Goal: Communication & Community: Answer question/provide support

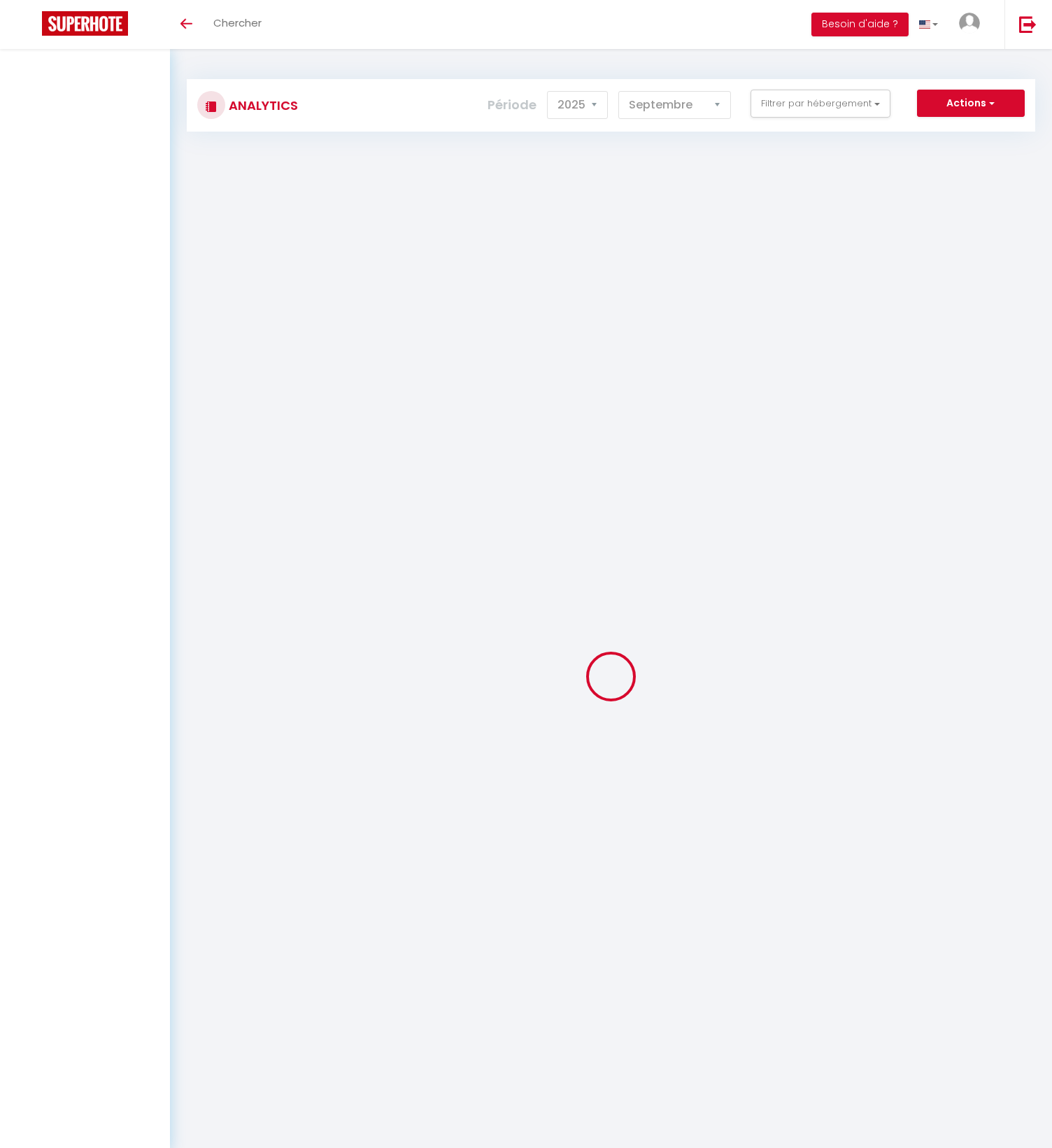
select select "2025"
select select "9"
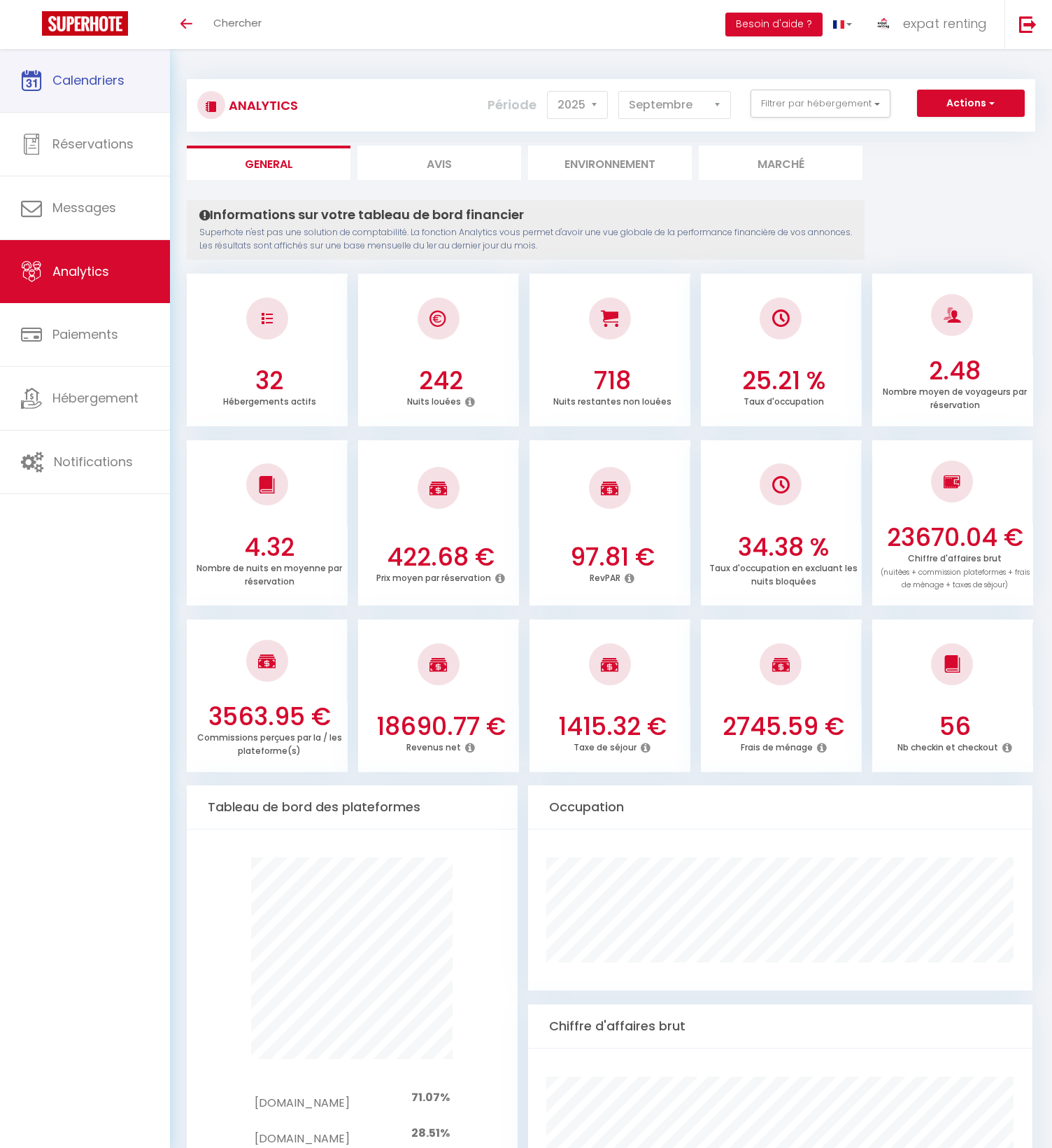
click at [95, 84] on span "Calendriers" at bounding box center [88, 80] width 72 height 17
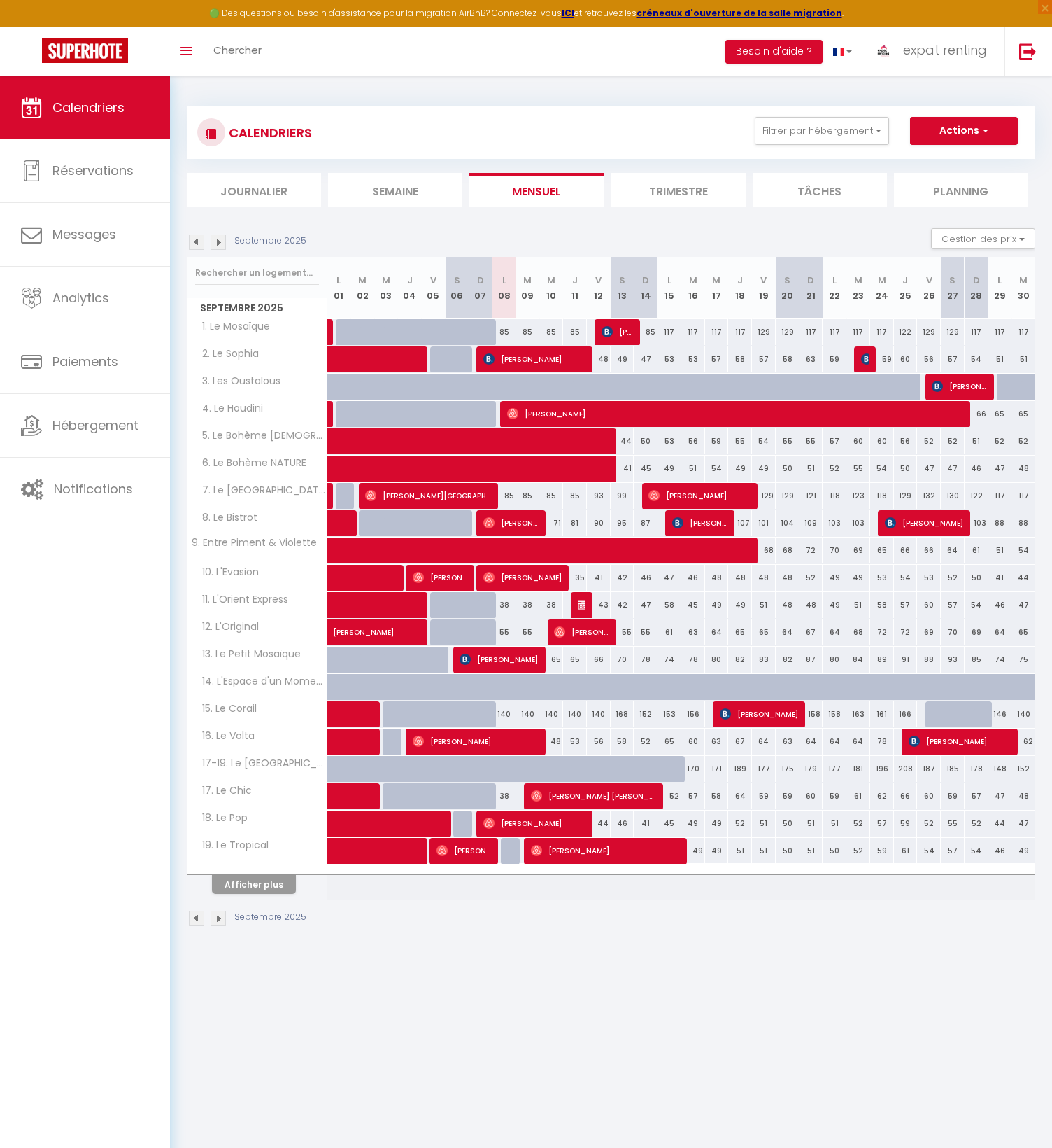
click at [931, 715] on div at bounding box center [937, 714] width 24 height 27
type input "174"
select select "1"
type input "Ven 26 Septembre 2025"
type input "Sam 27 Septembre 2025"
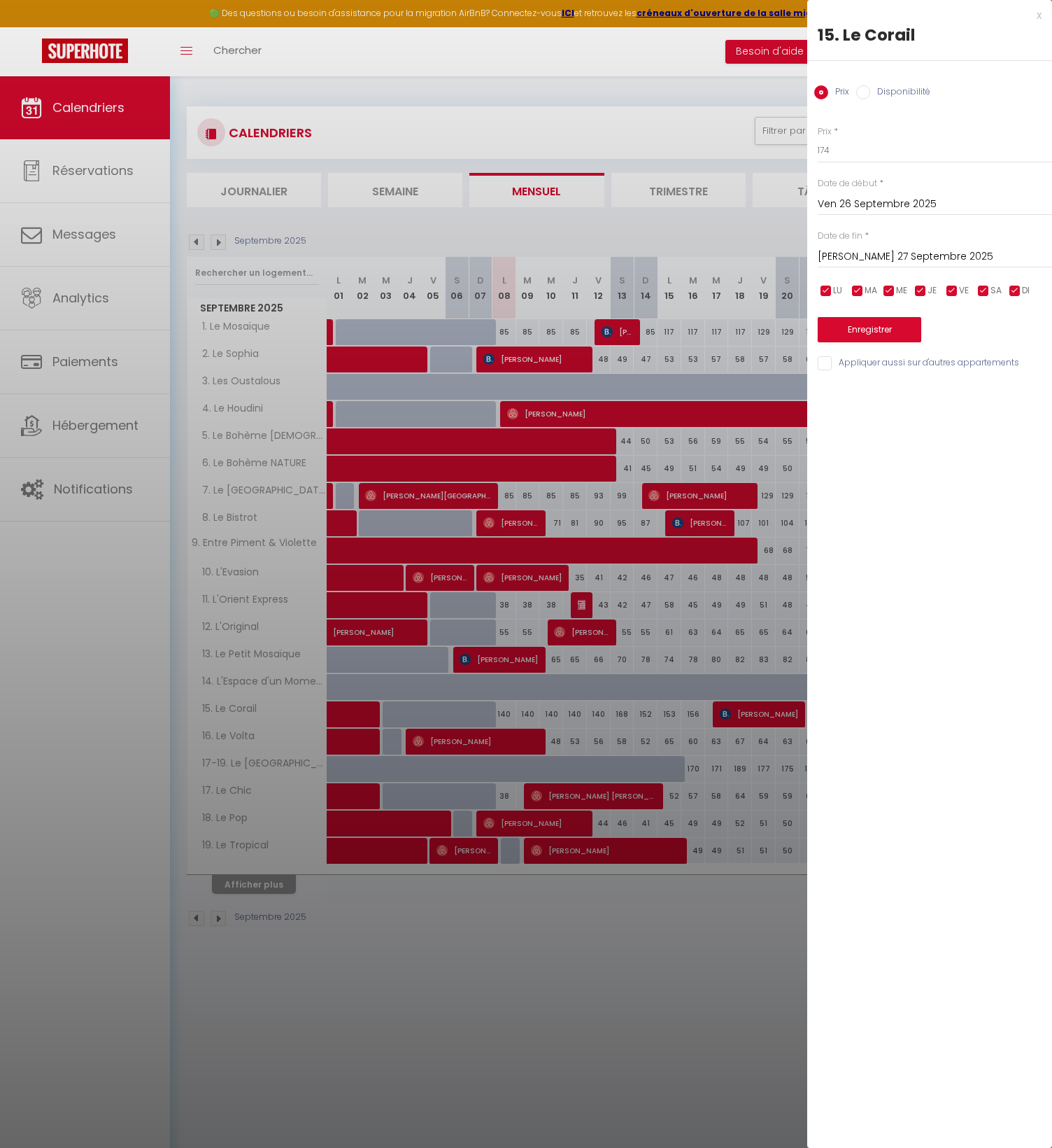
click at [888, 92] on label "Disponibilité" at bounding box center [900, 93] width 60 height 15
click at [870, 92] on input "Disponibilité" at bounding box center [862, 92] width 14 height 14
radio input "true"
radio input "false"
click at [859, 255] on input "Sam 27 Septembre 2025" at bounding box center [935, 258] width 234 height 18
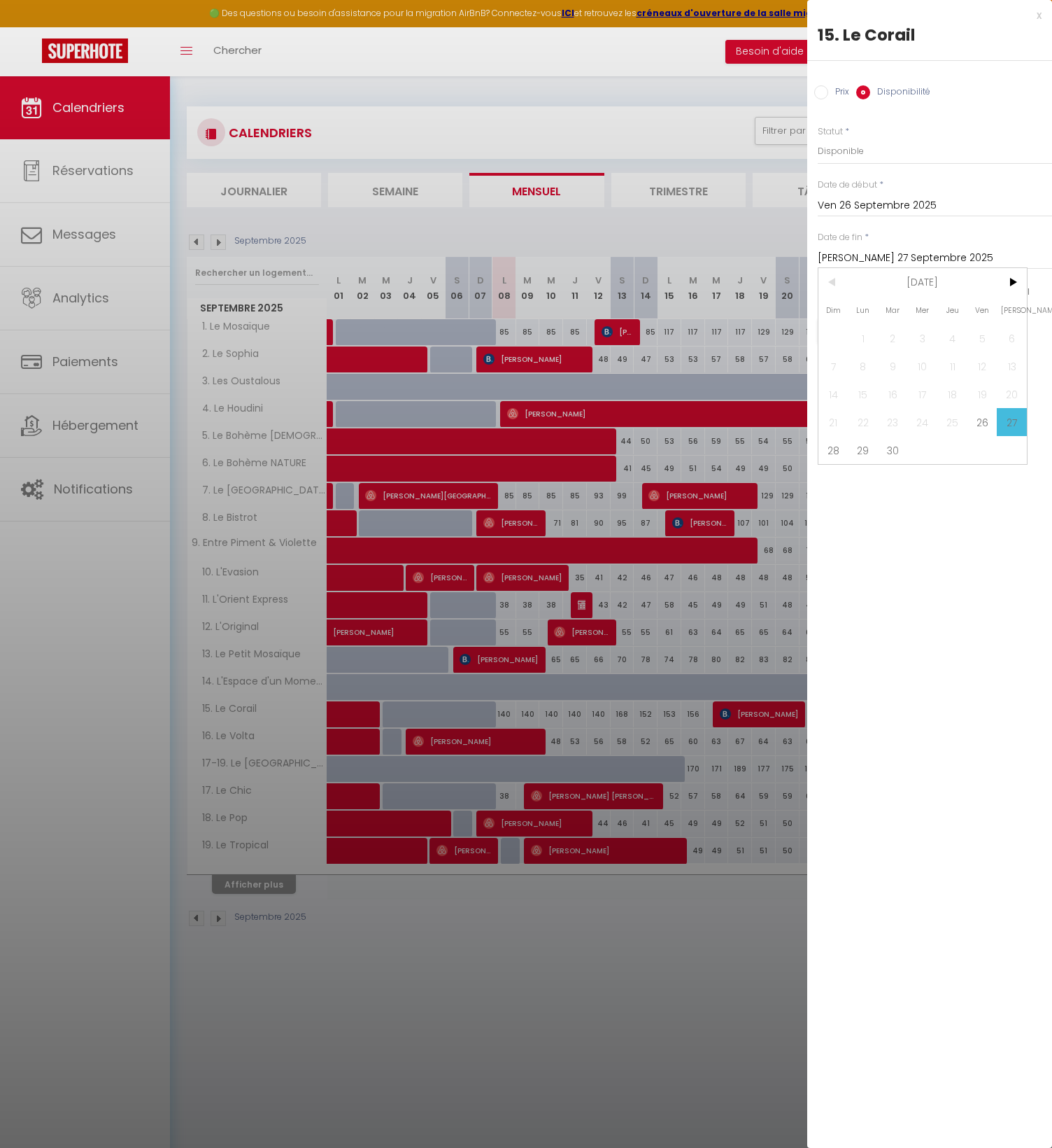
click at [886, 453] on span "30" at bounding box center [893, 450] width 30 height 28
type input "Mar 30 Septembre 2025"
click at [875, 330] on button "Enregistrer" at bounding box center [870, 330] width 103 height 25
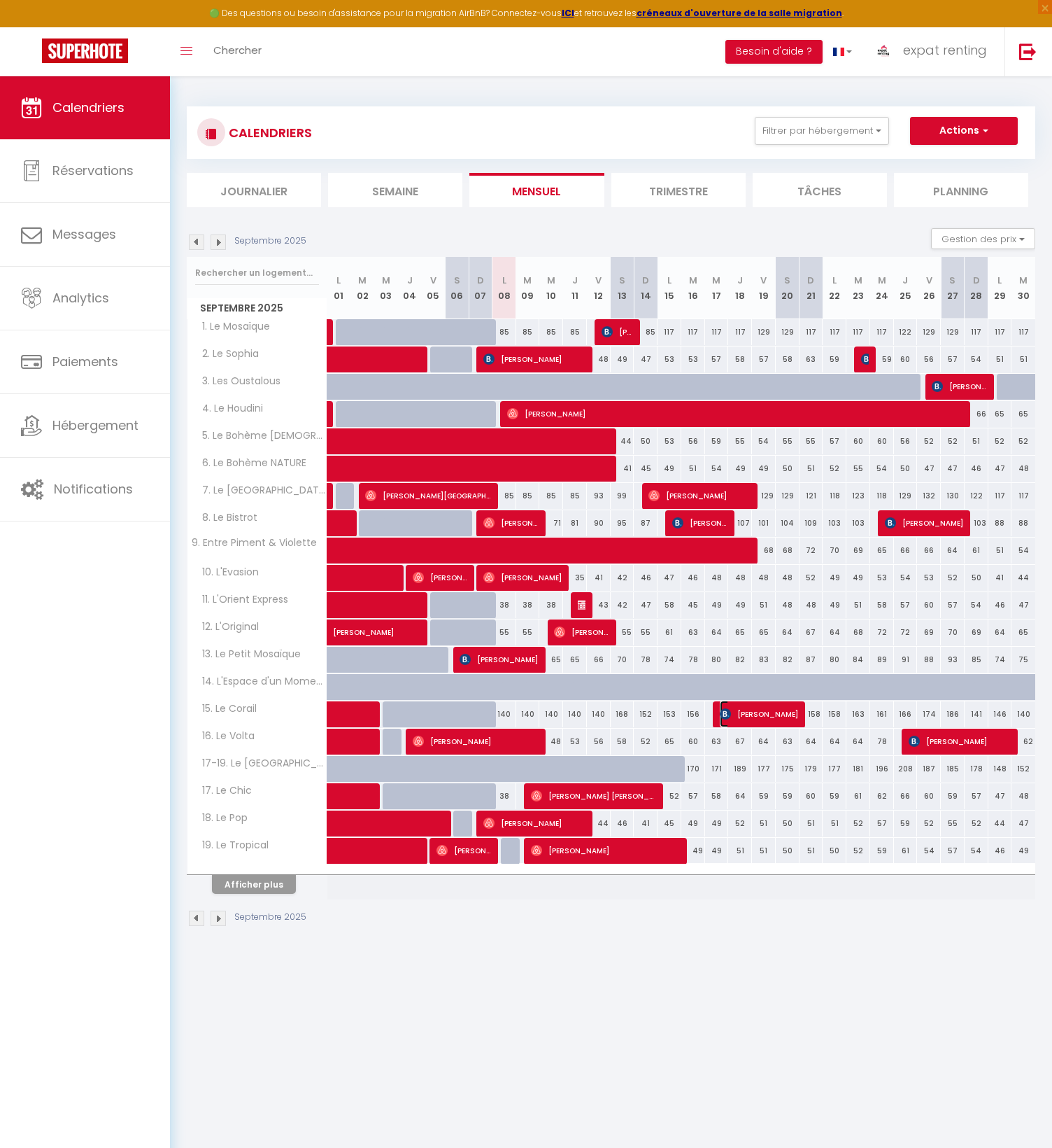
click at [773, 707] on span "[PERSON_NAME]" at bounding box center [759, 713] width 79 height 27
select select "OK"
select select "0"
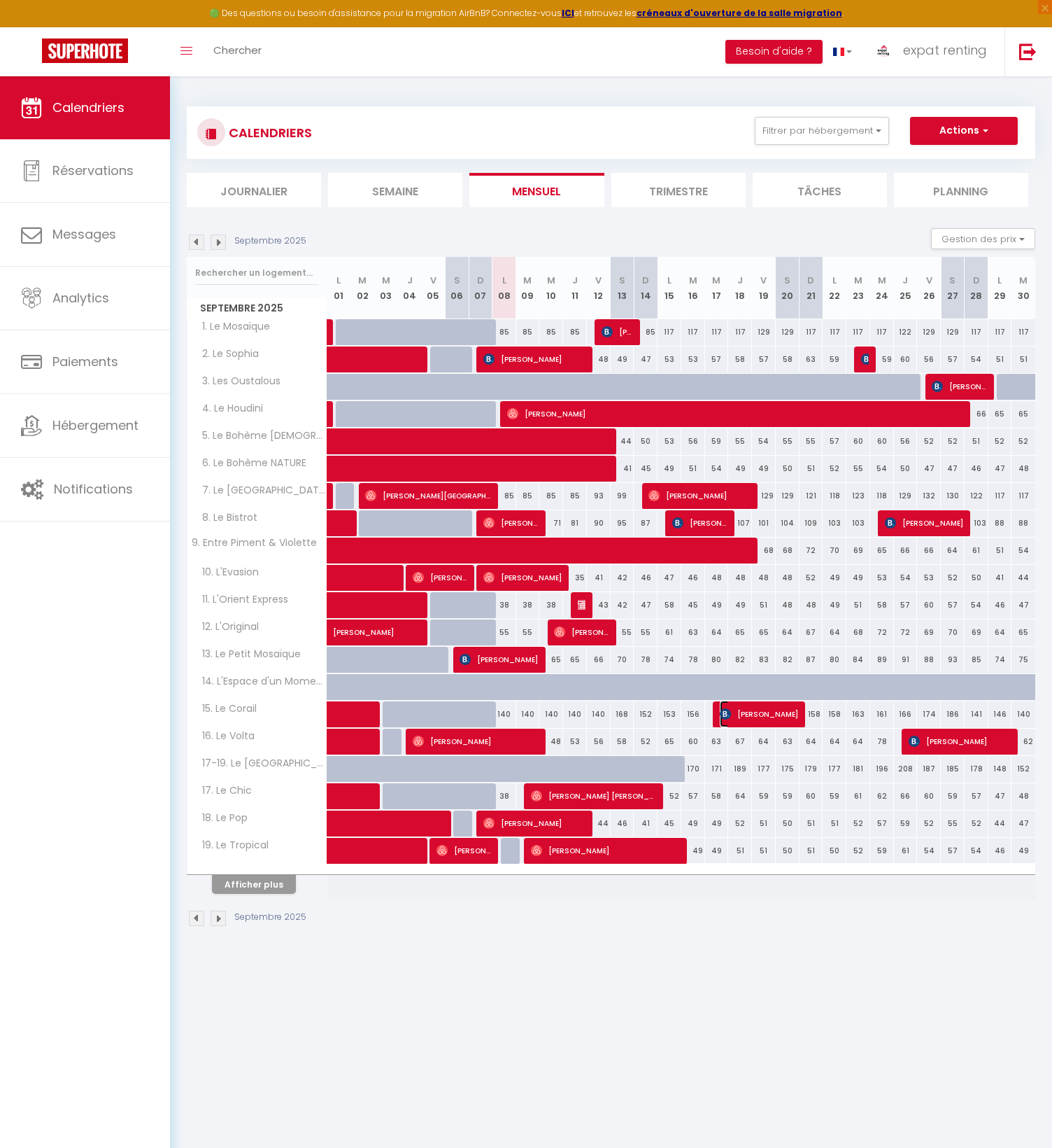
select select "1"
select select
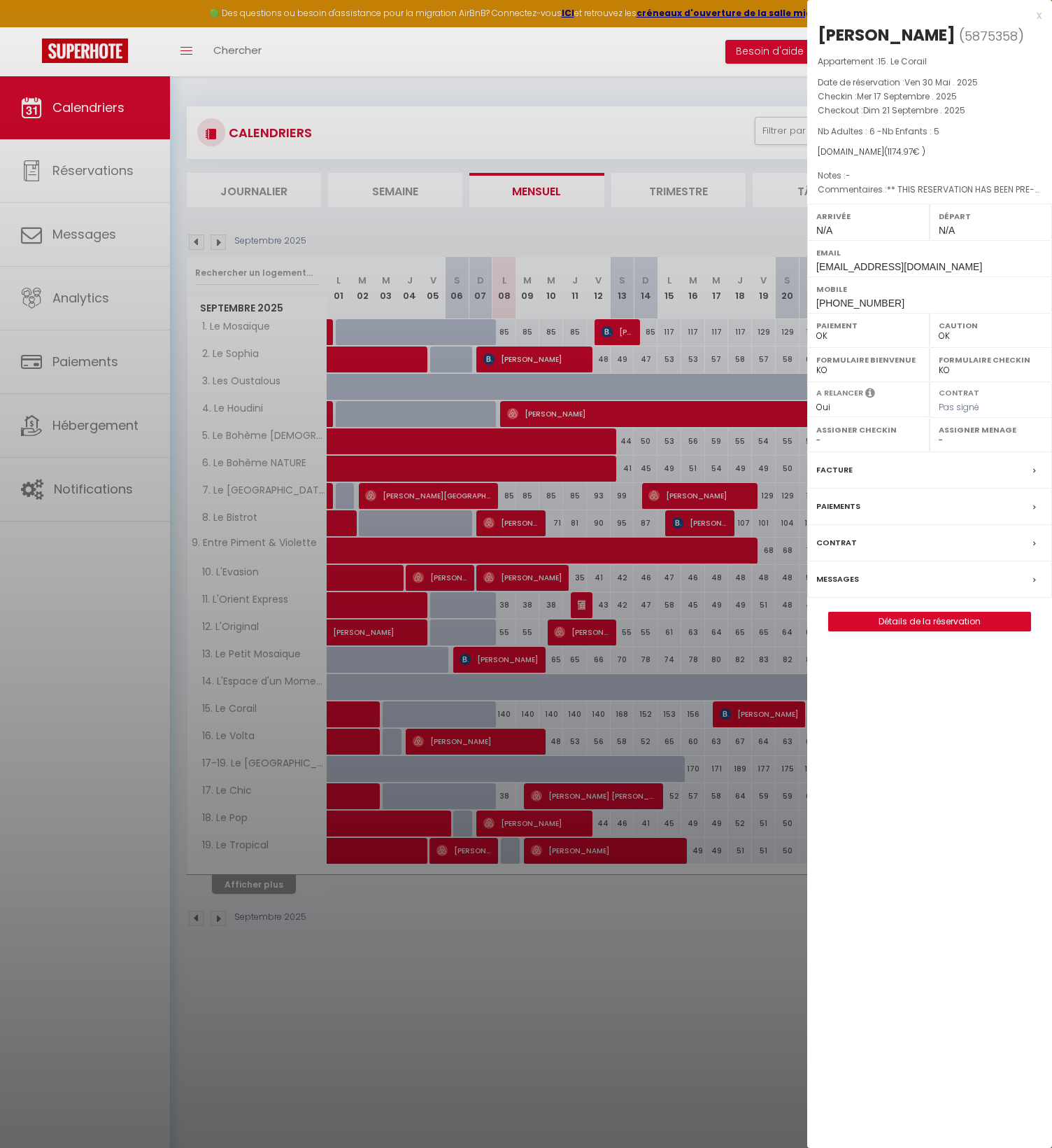
click at [852, 503] on label "Paiements" at bounding box center [838, 506] width 44 height 14
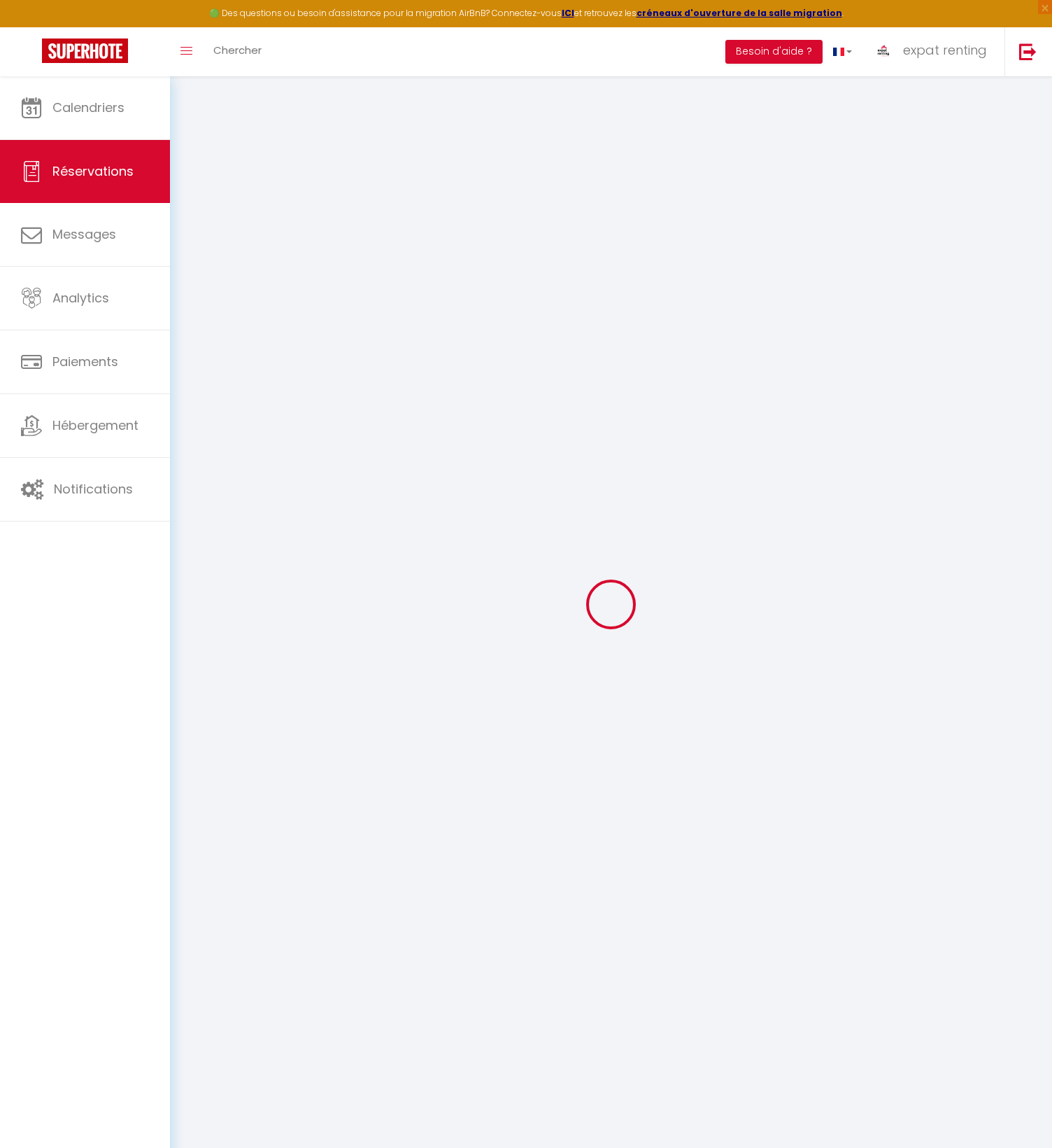
select select
checkbox input "false"
type textarea "** THIS RESERVATION HAS BEEN PRE-PAID ** BOOKING NOTE : Payment charge is EUR 1…"
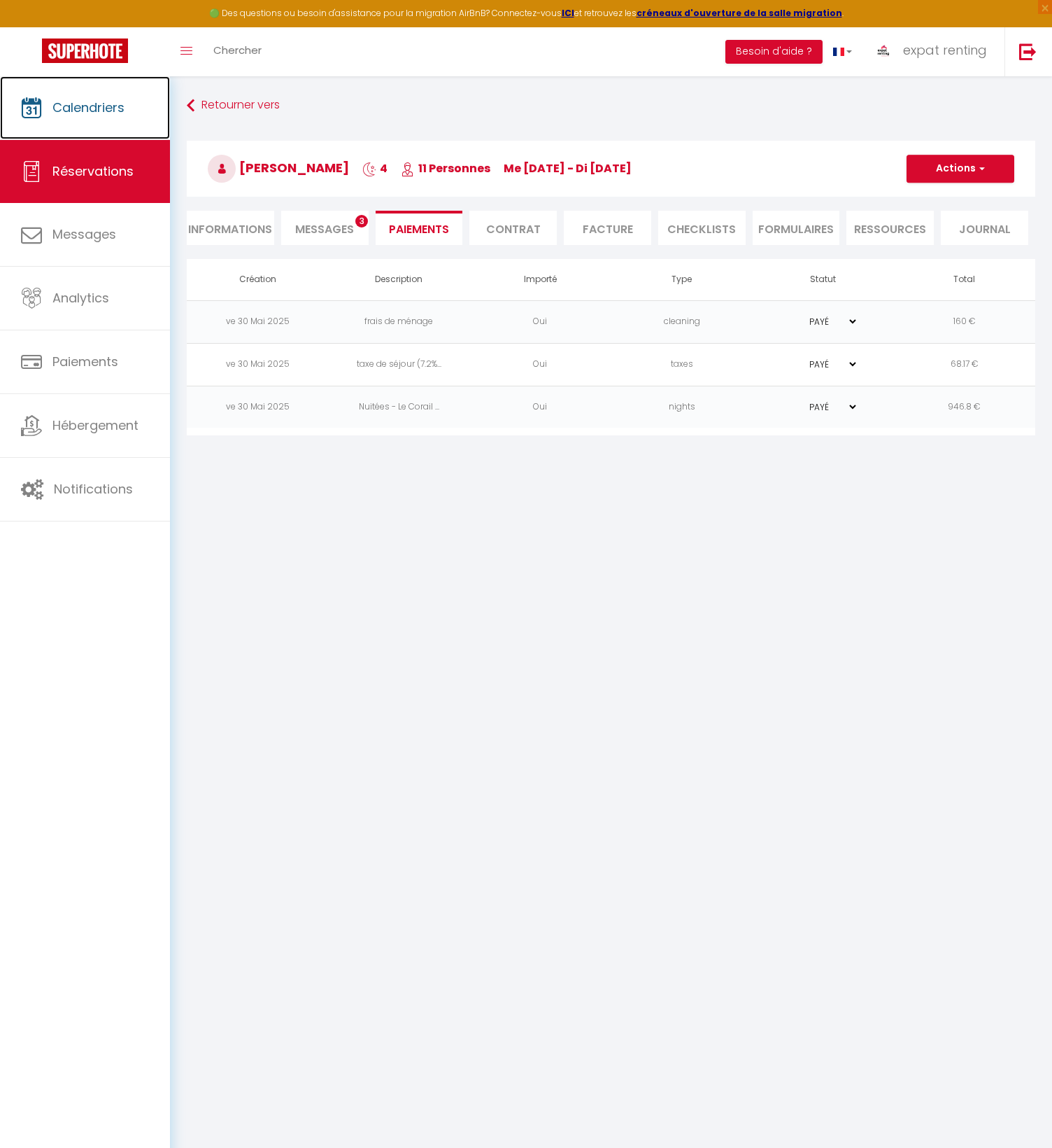
click at [78, 93] on link "Calendriers" at bounding box center [85, 108] width 170 height 63
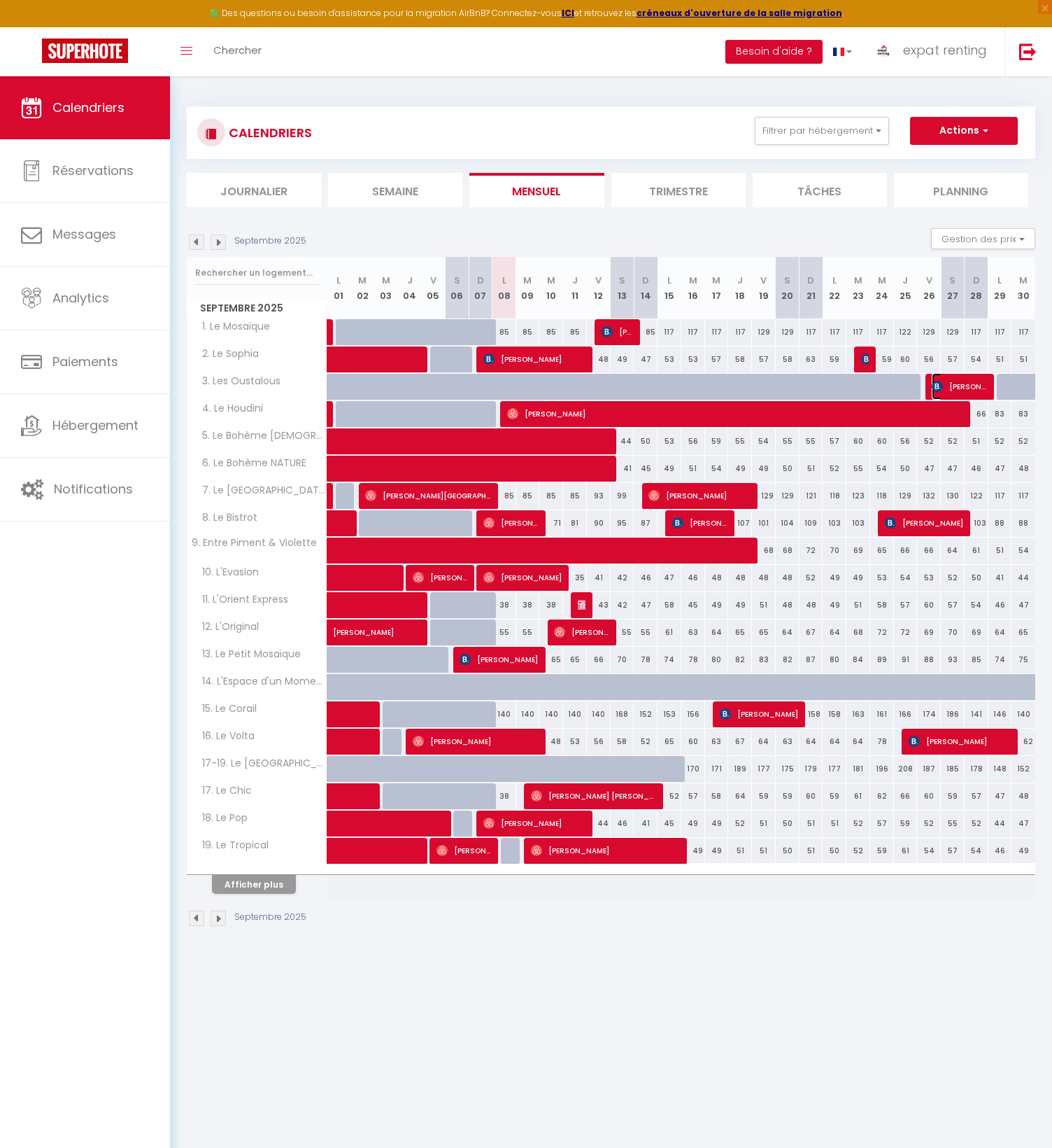
click at [969, 386] on span "[PERSON_NAME]" at bounding box center [959, 386] width 55 height 27
select select "OK"
select select "0"
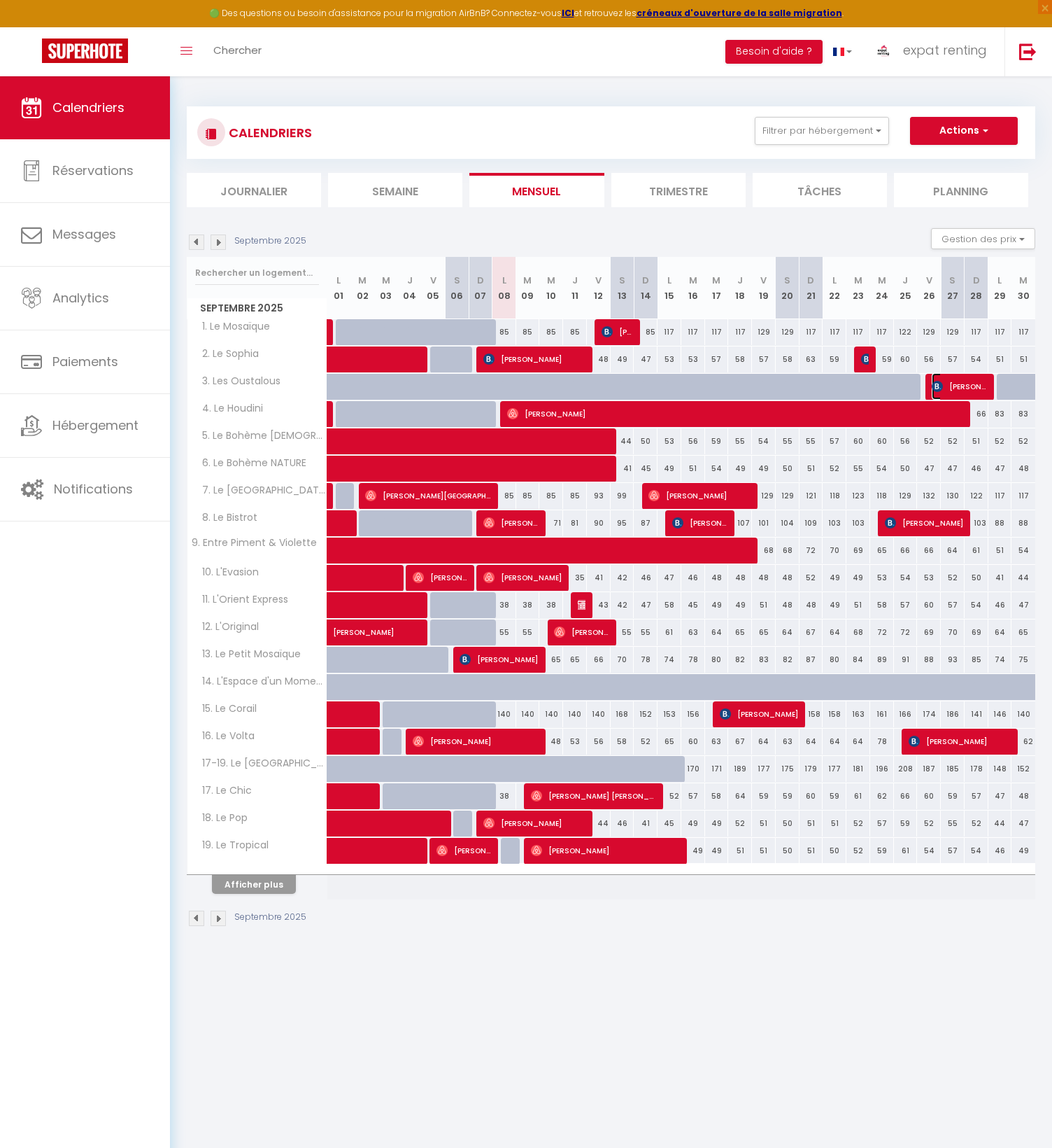
select select "1"
select select
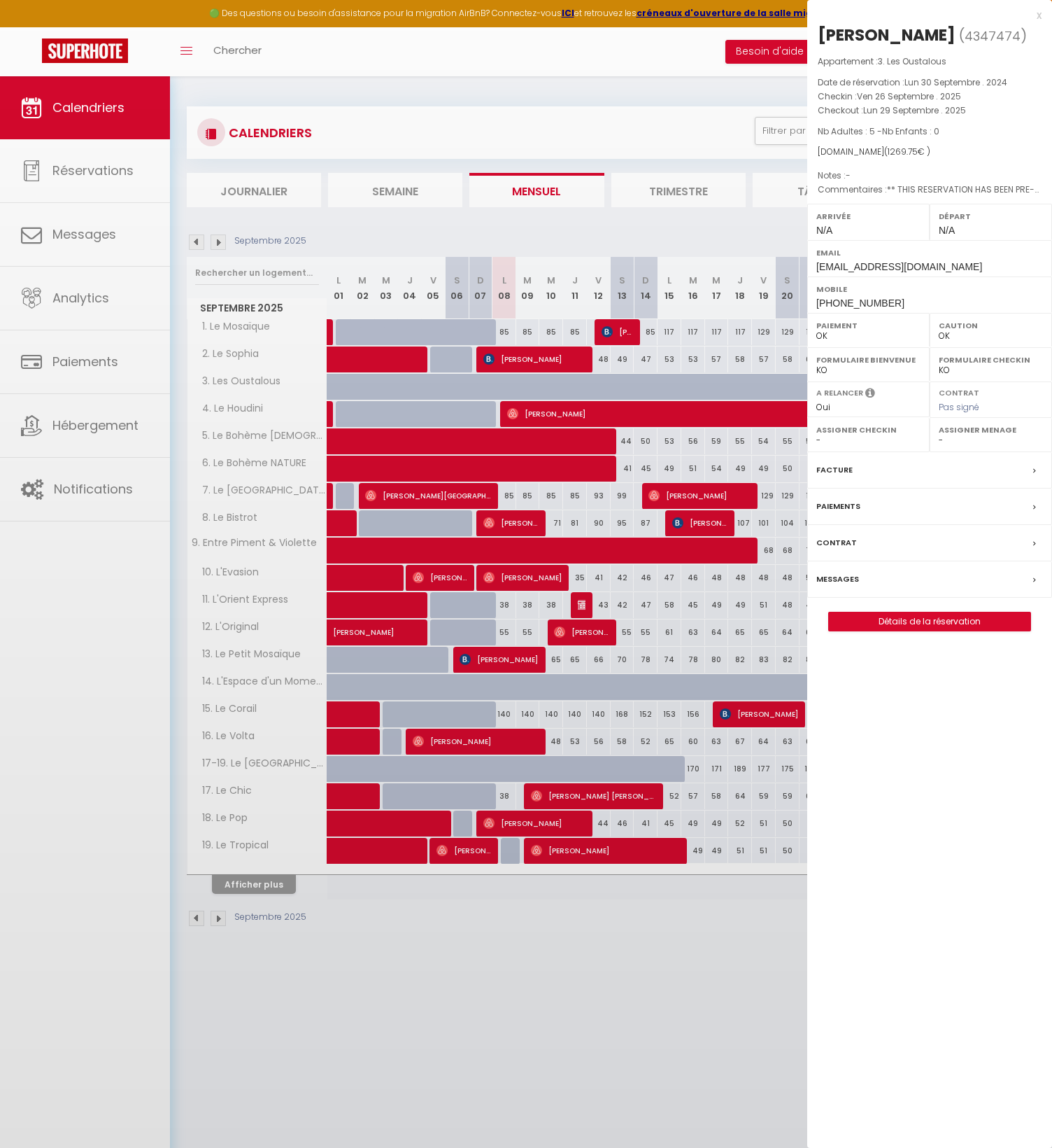
select select "15191"
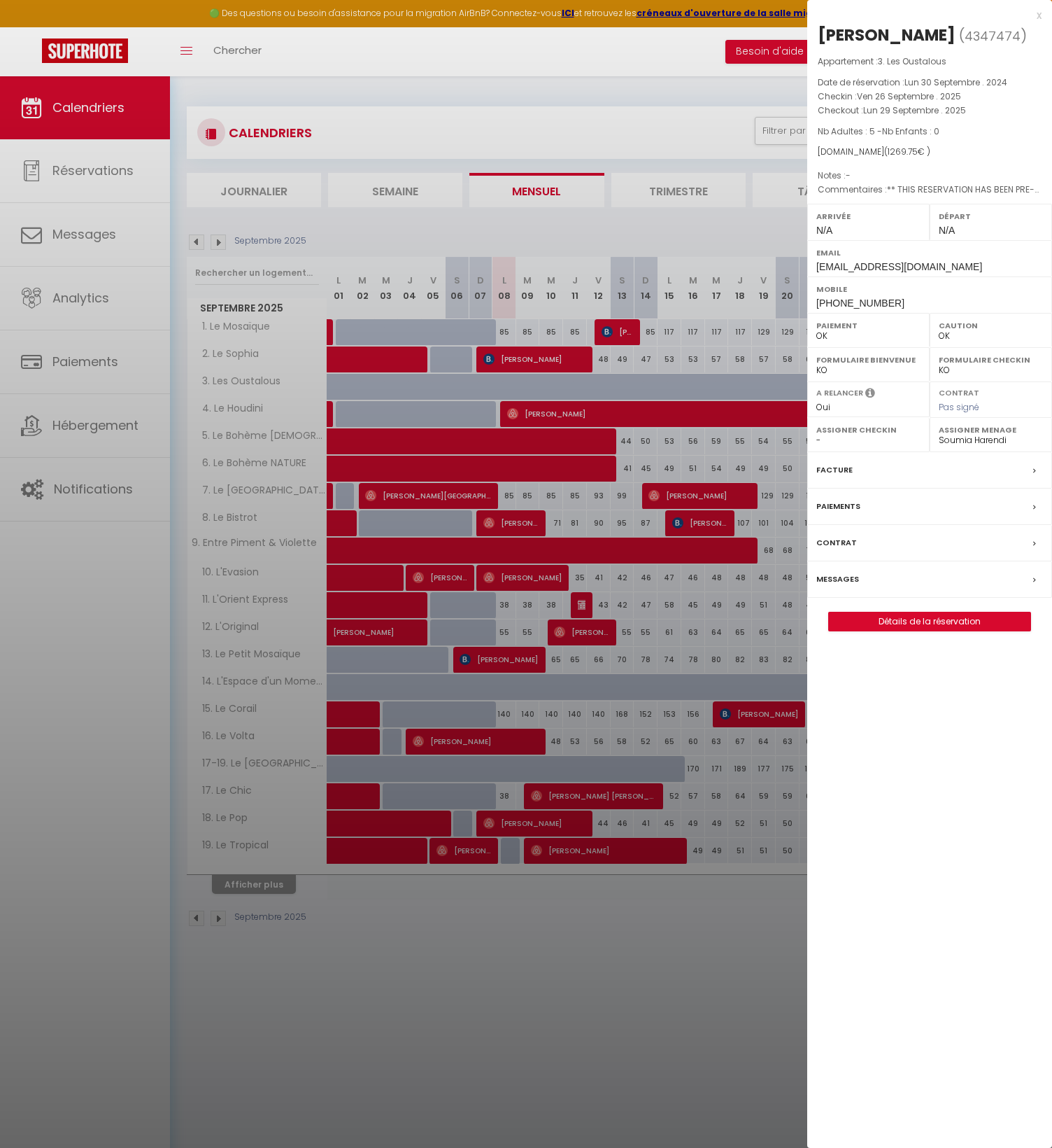
click at [860, 473] on div "Facture" at bounding box center [929, 470] width 245 height 37
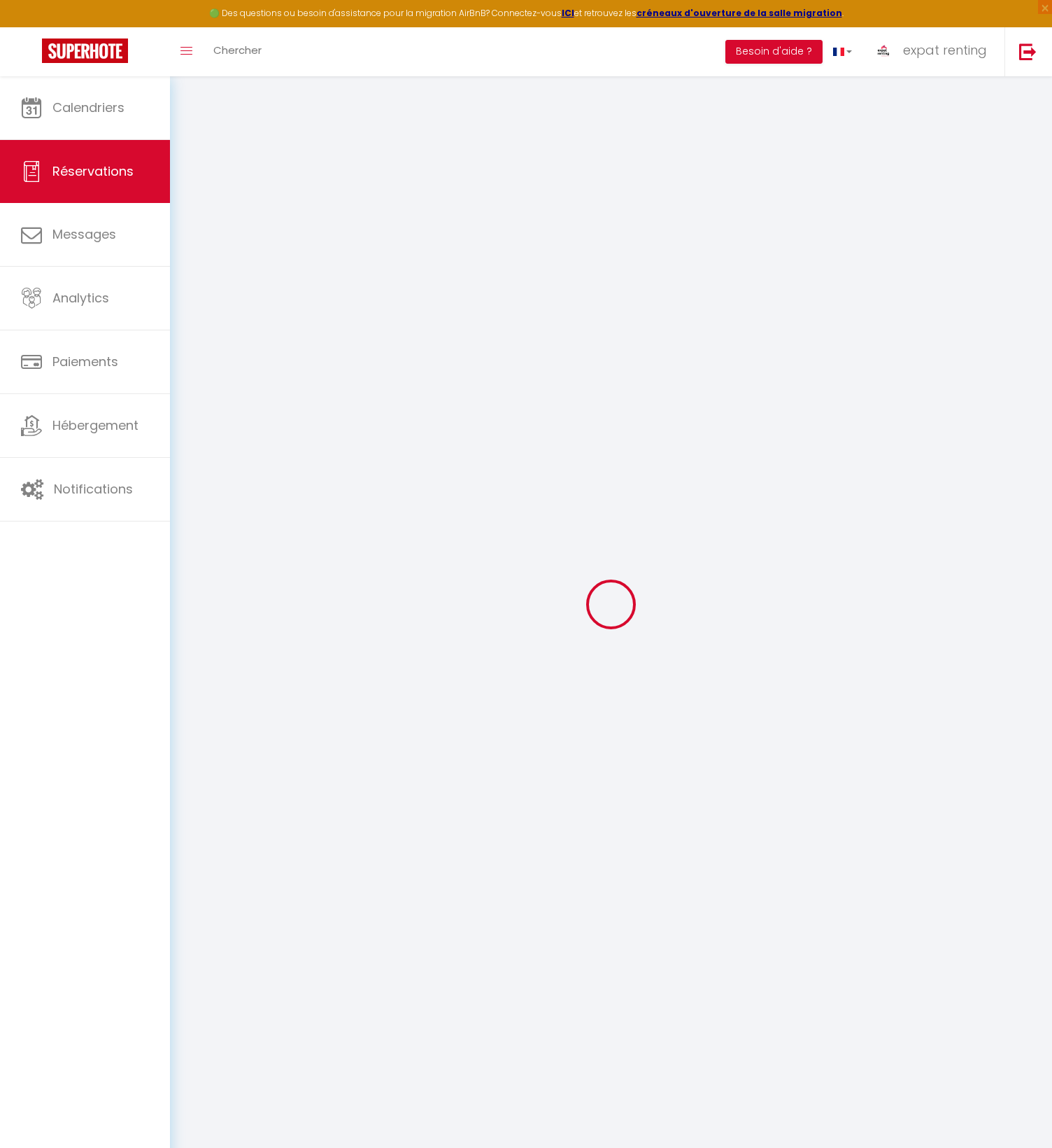
select select "cleaning"
select select "taxes"
select select
checkbox input "false"
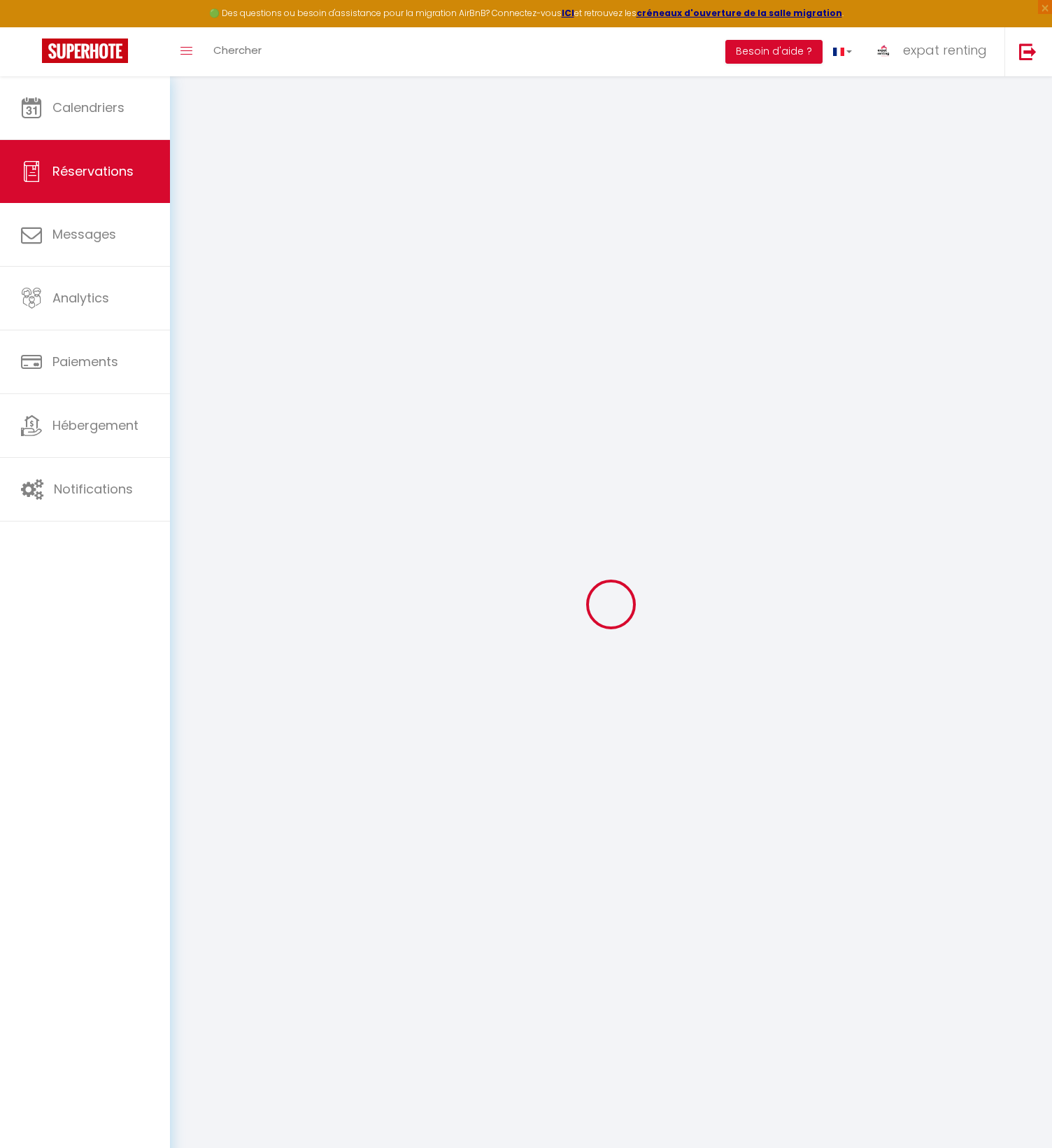
select index
select select
checkbox input "false"
select index
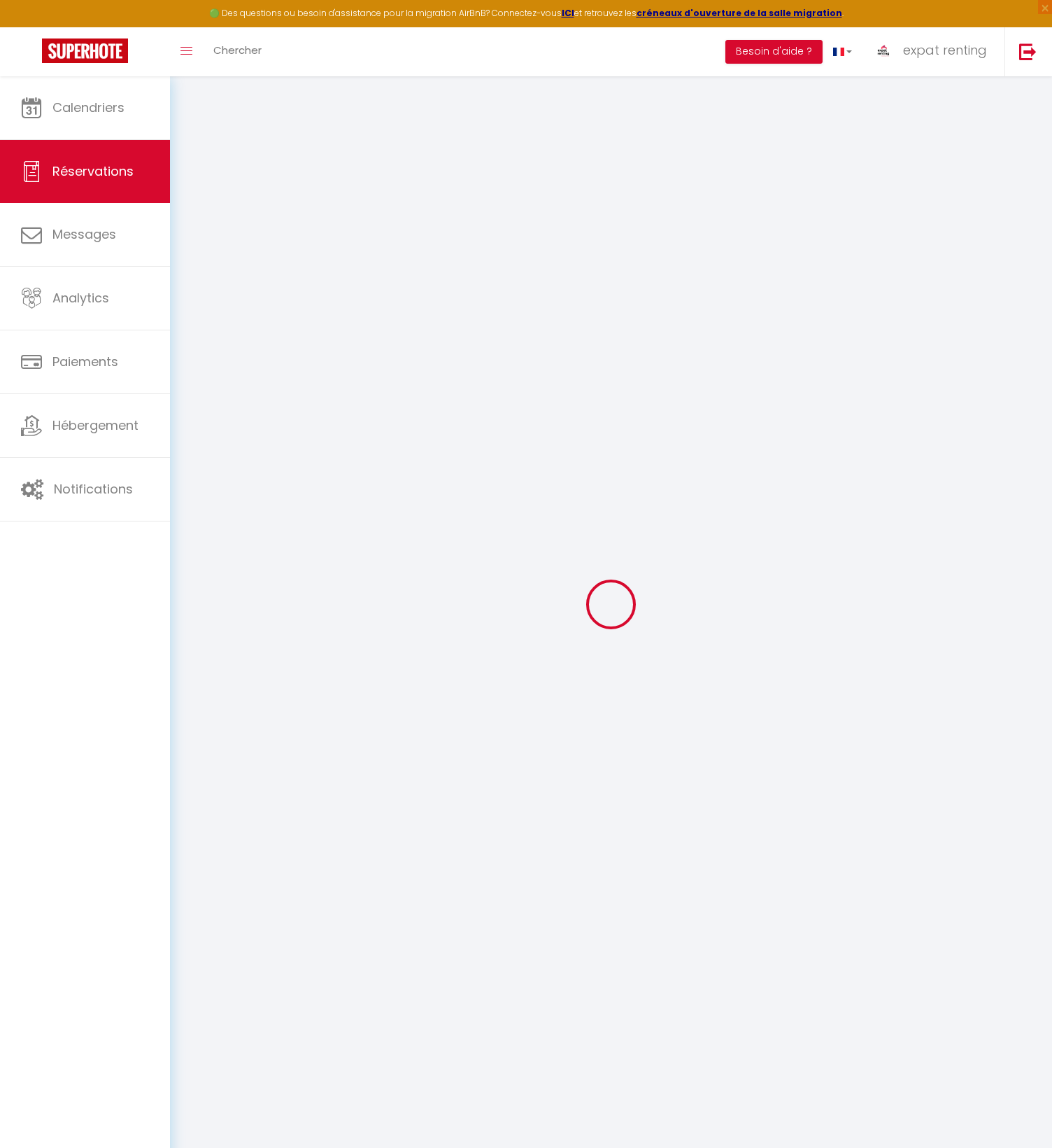
type textarea "** THIS RESERVATION HAS BEEN PRE-PAID ** BOOKING NOTE : Payment charge is EUR 1…"
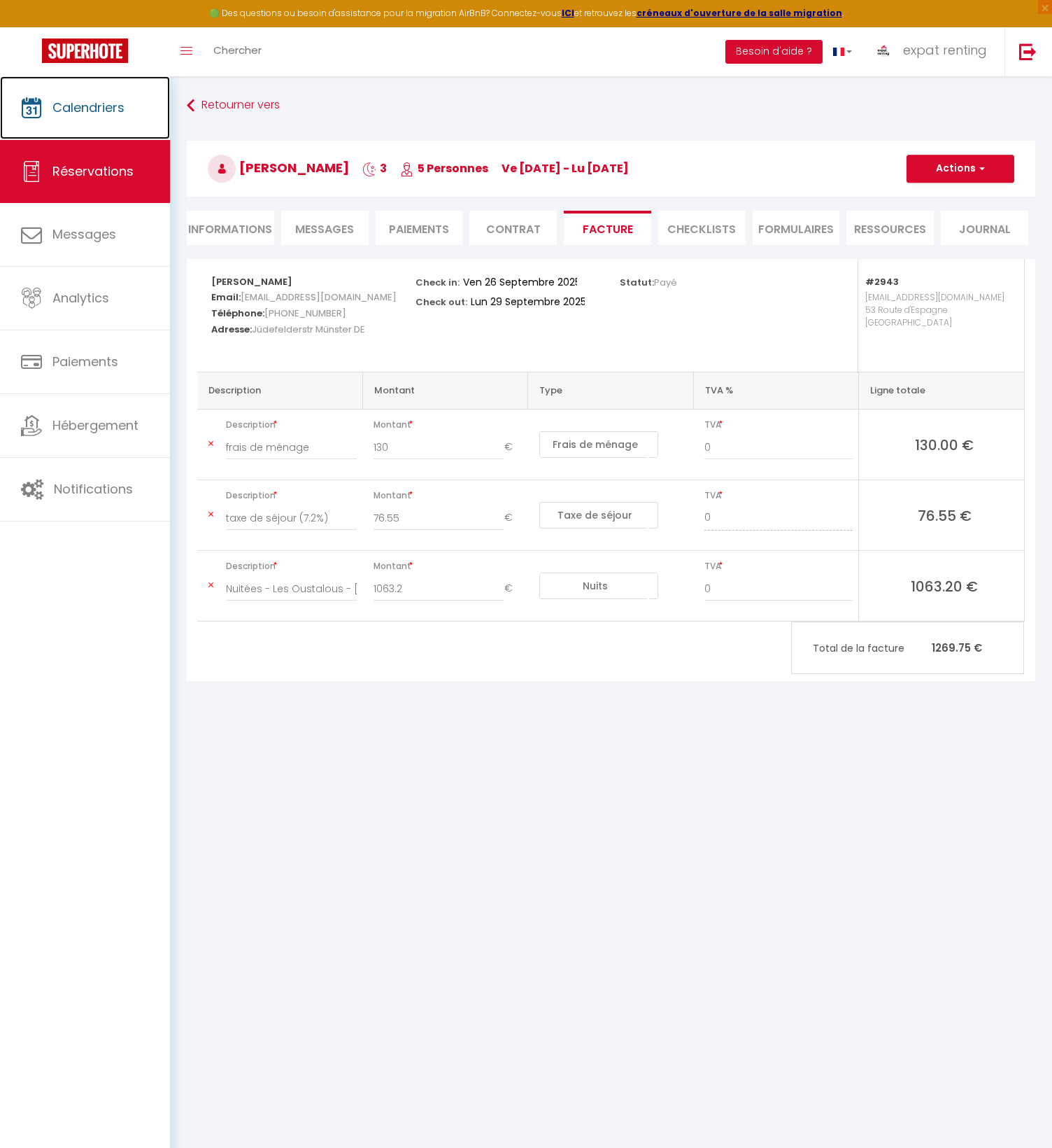
click at [106, 119] on link "Calendriers" at bounding box center [85, 108] width 170 height 63
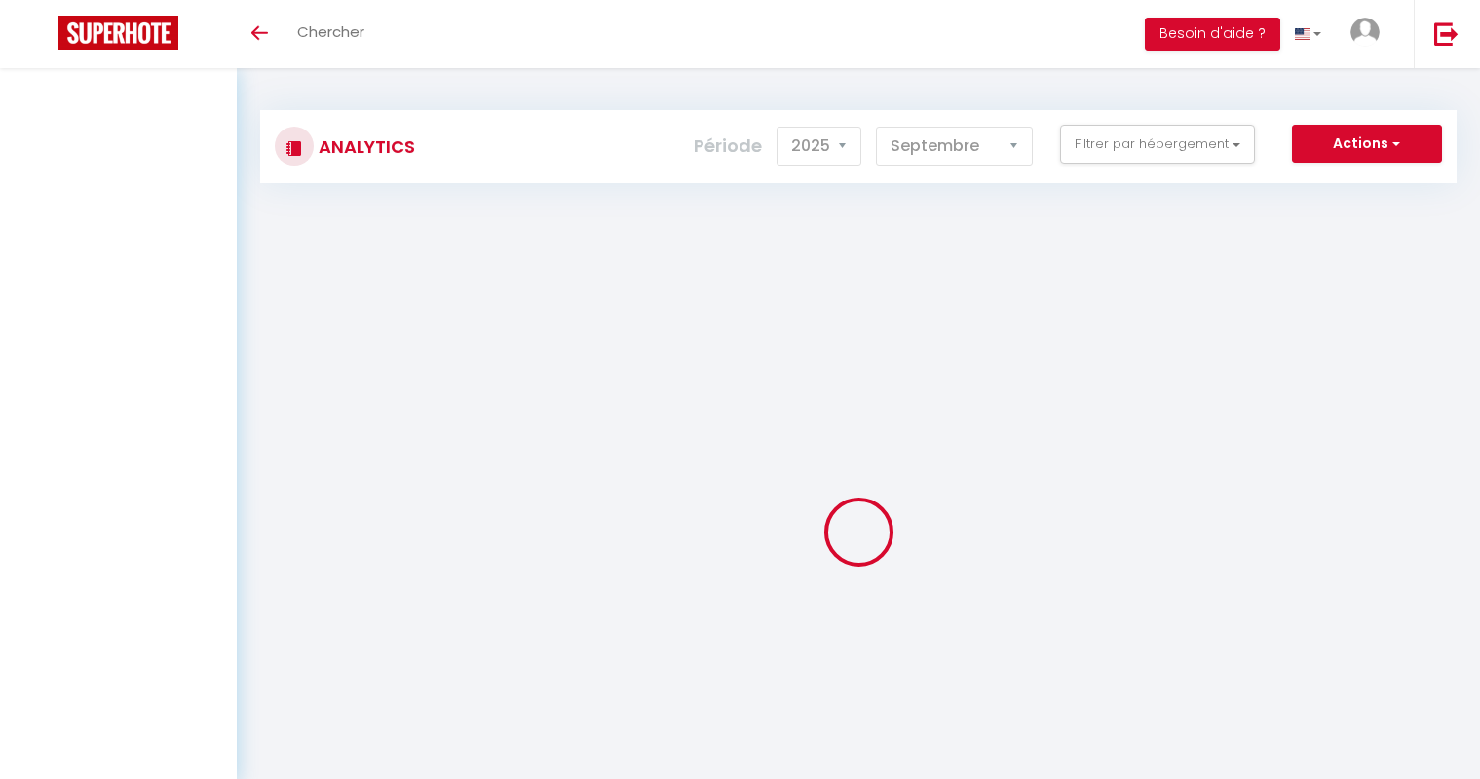
select select "2025"
select select "9"
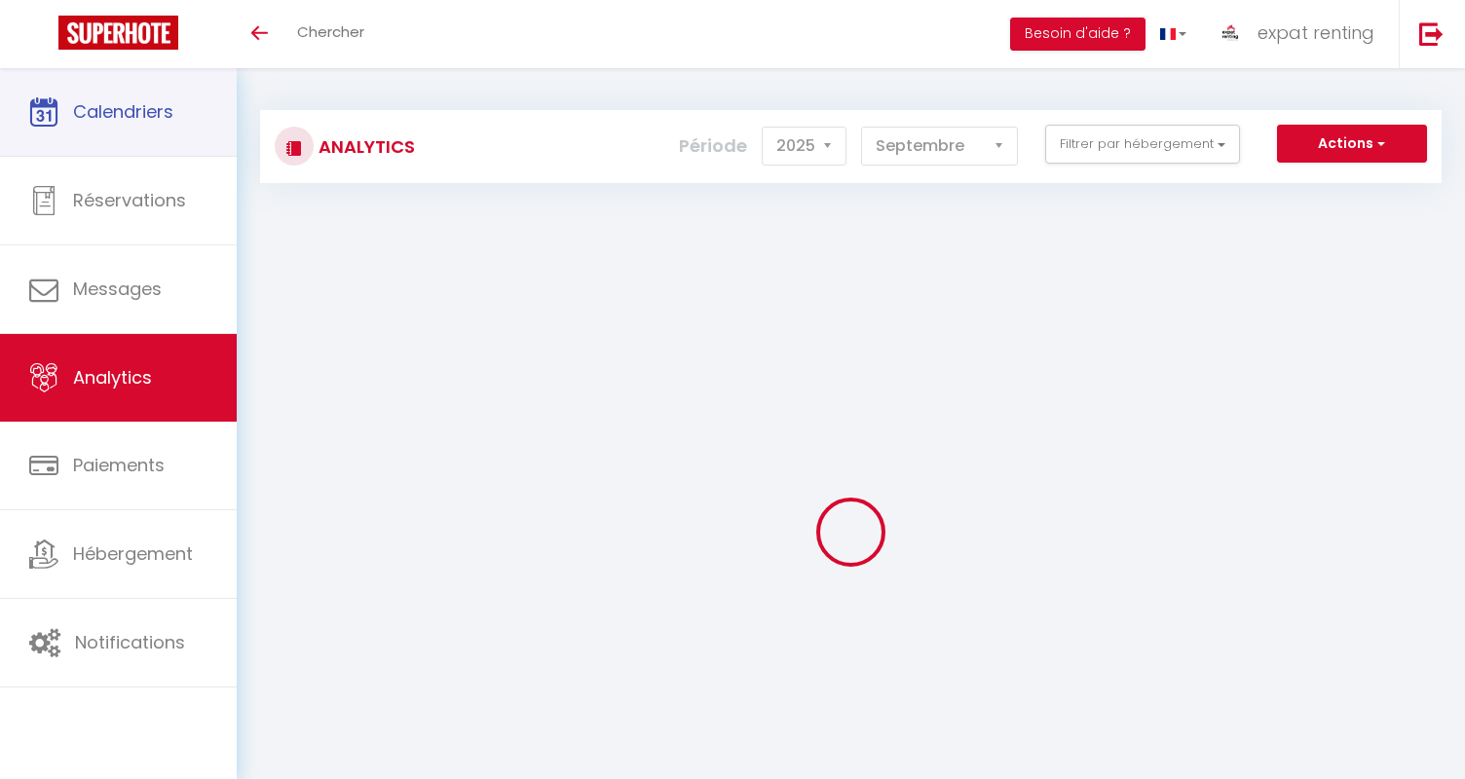
click at [144, 118] on span "Calendriers" at bounding box center [123, 111] width 100 height 24
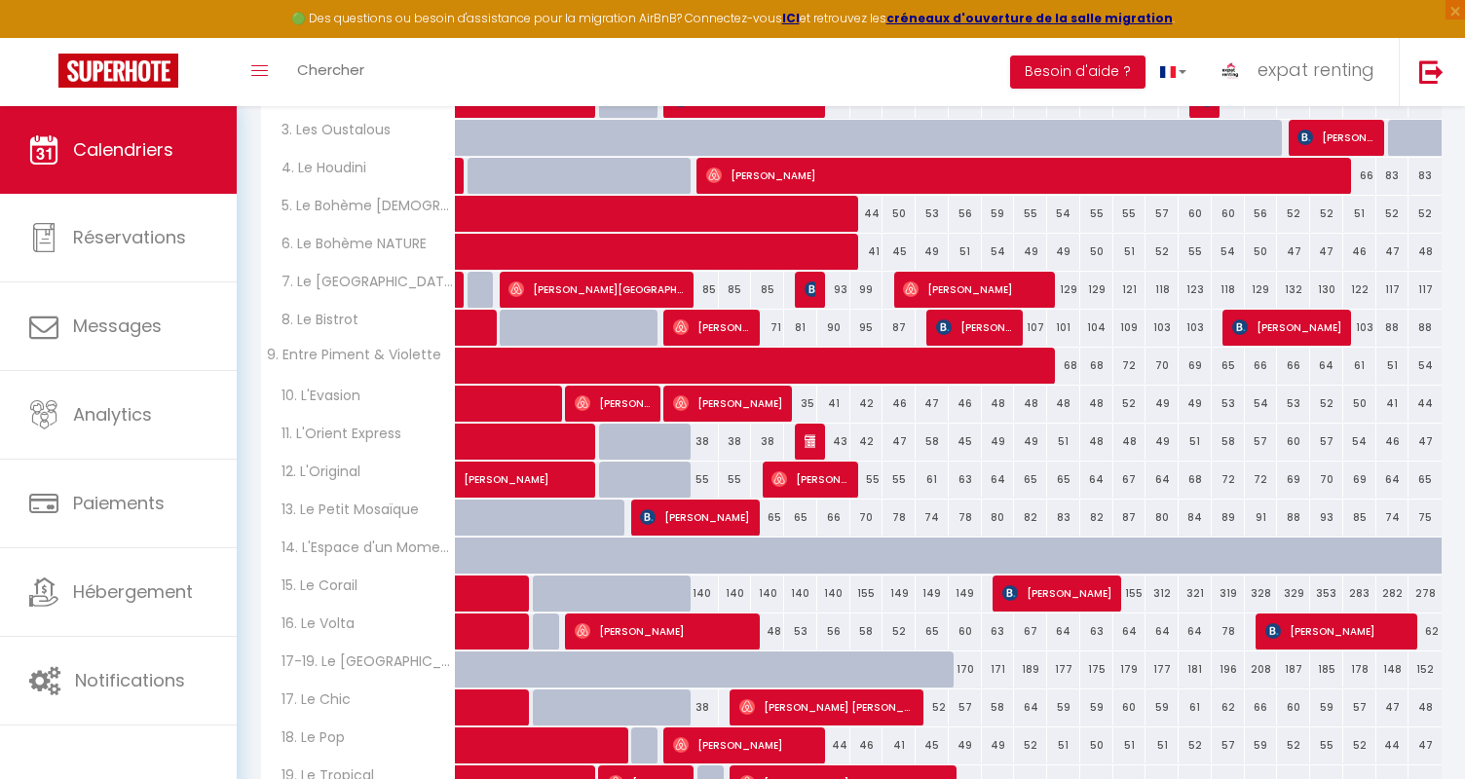
scroll to position [390, 0]
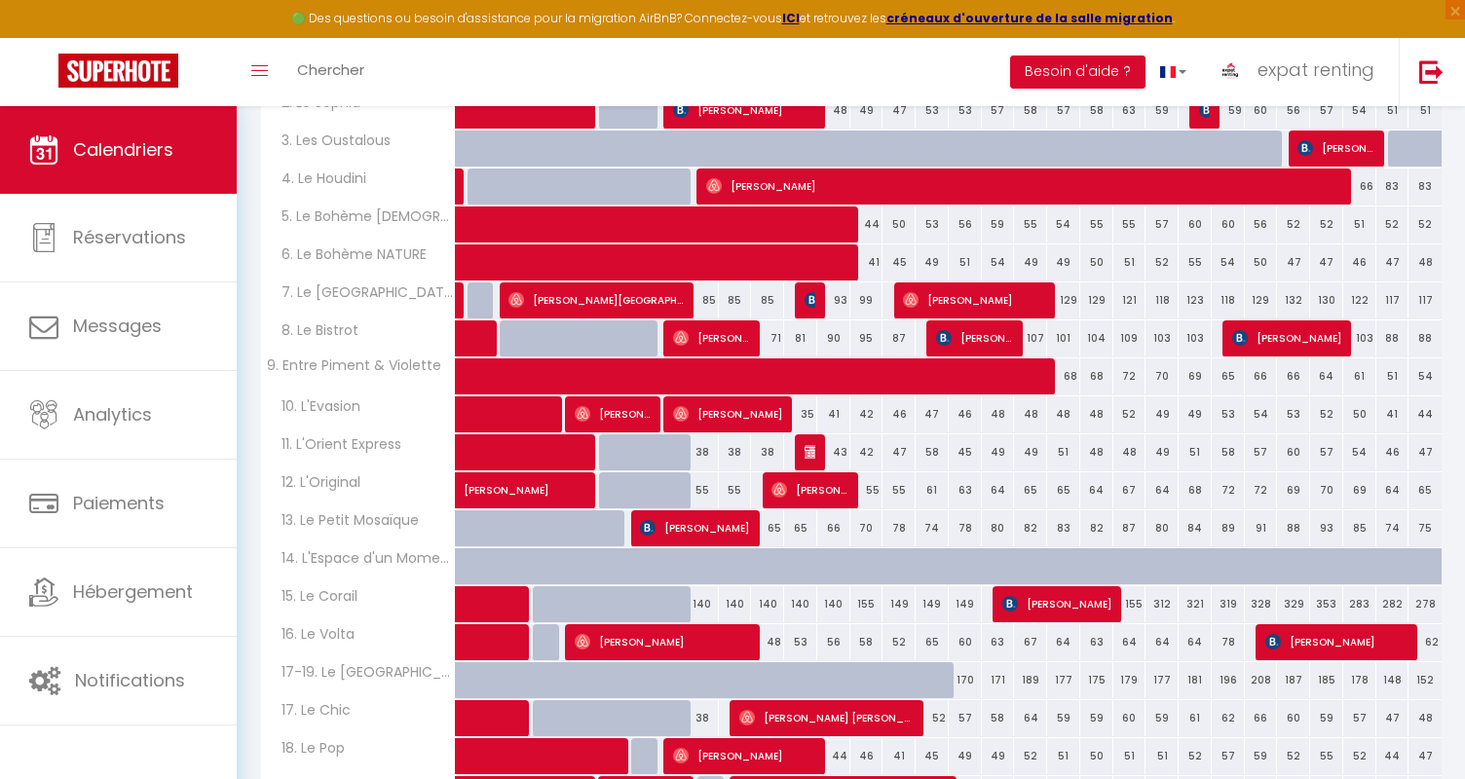
click at [1292, 607] on div "329" at bounding box center [1293, 604] width 33 height 36
type input "329"
type input "Ven 26 Septembre 2025"
type input "Sam 27 Septembre 2025"
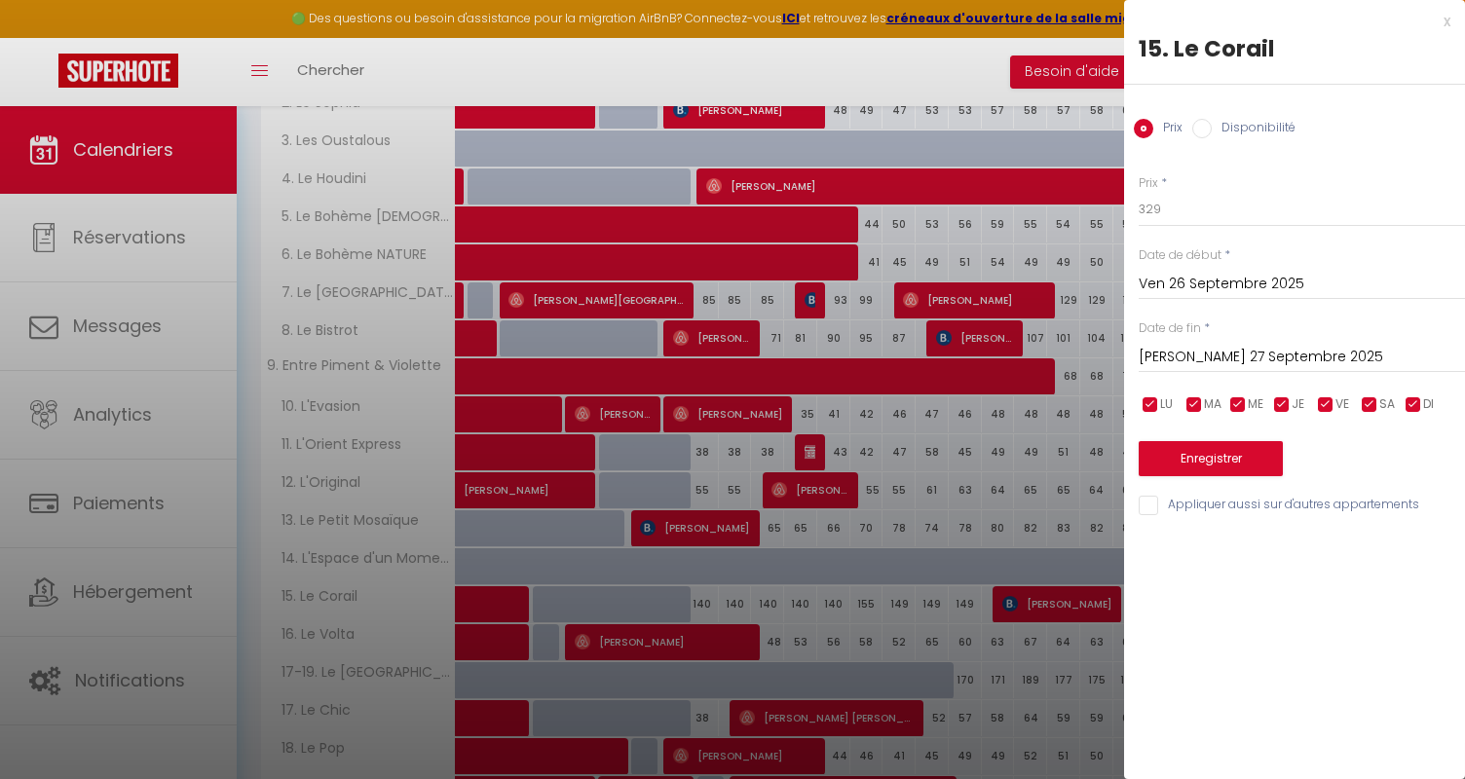
click at [1005, 546] on div at bounding box center [732, 389] width 1465 height 779
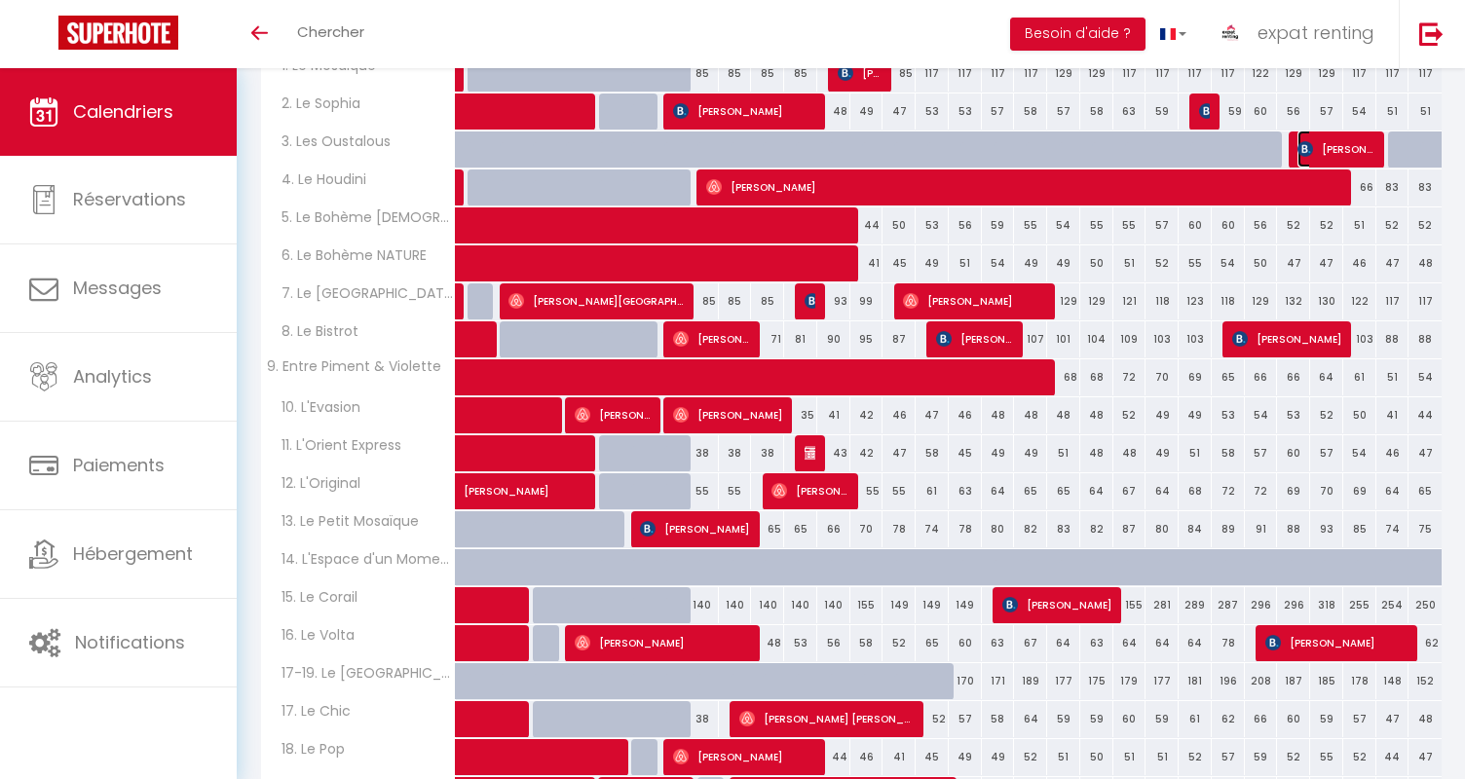
click at [1326, 143] on span "[PERSON_NAME]" at bounding box center [1336, 149] width 77 height 37
select select "OK"
select select "0"
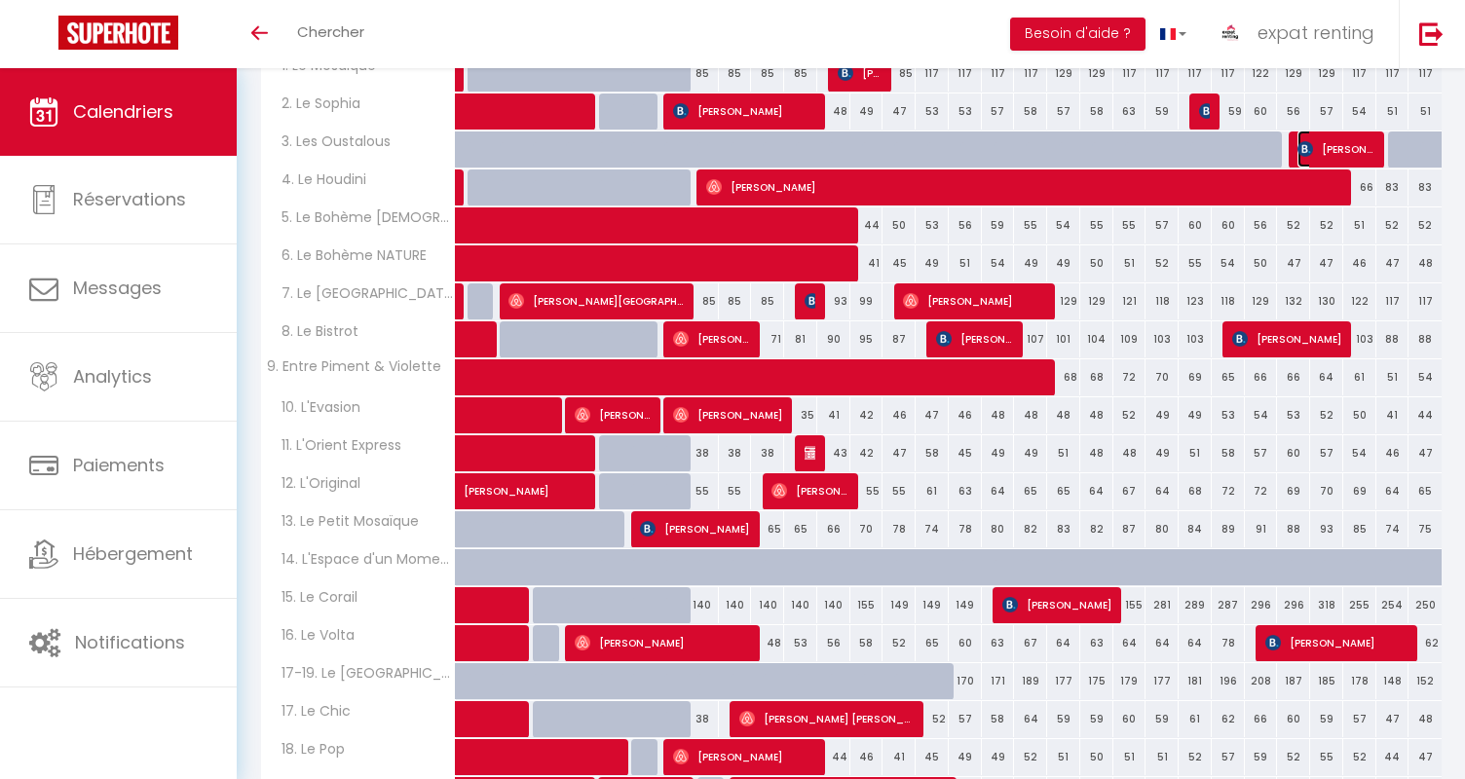
select select "1"
select select
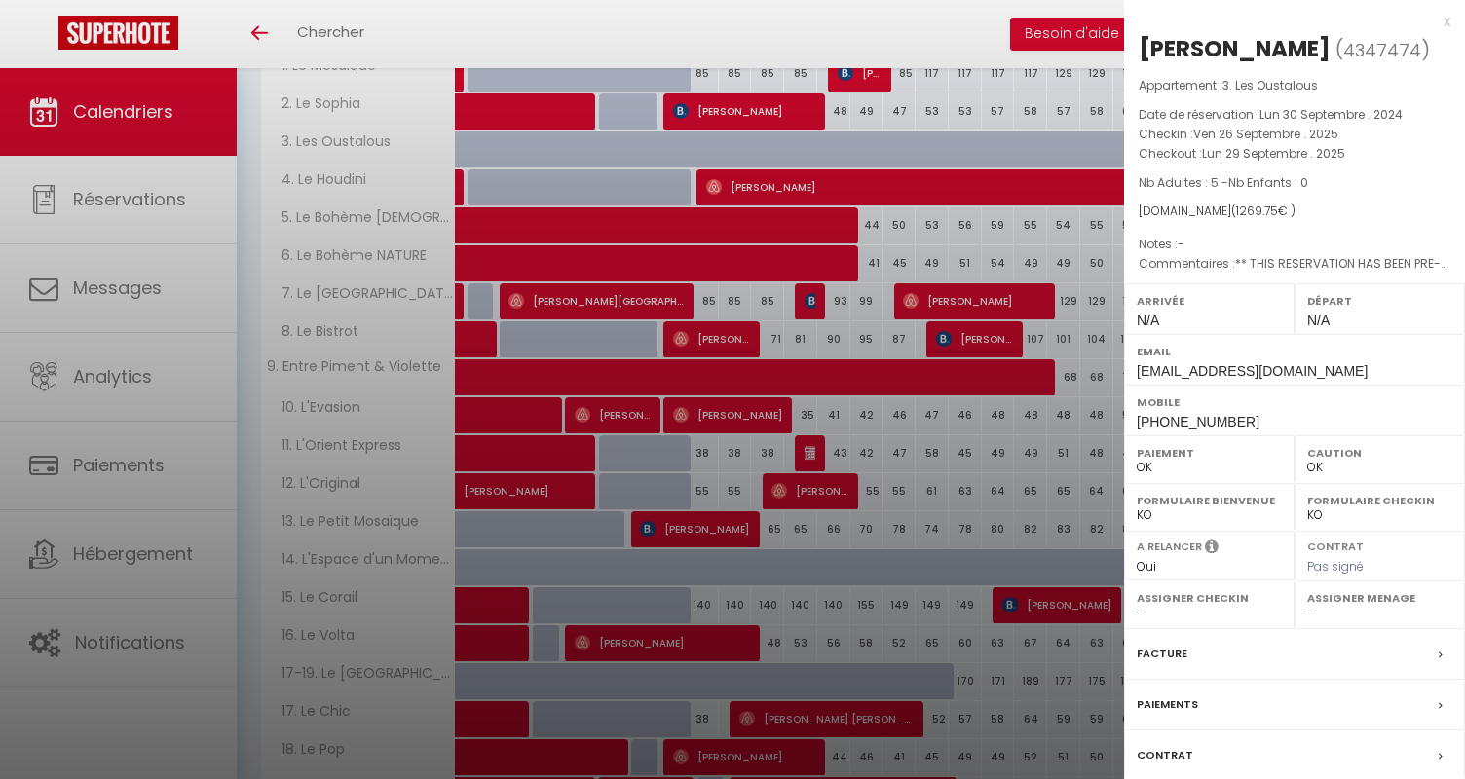
select select "15191"
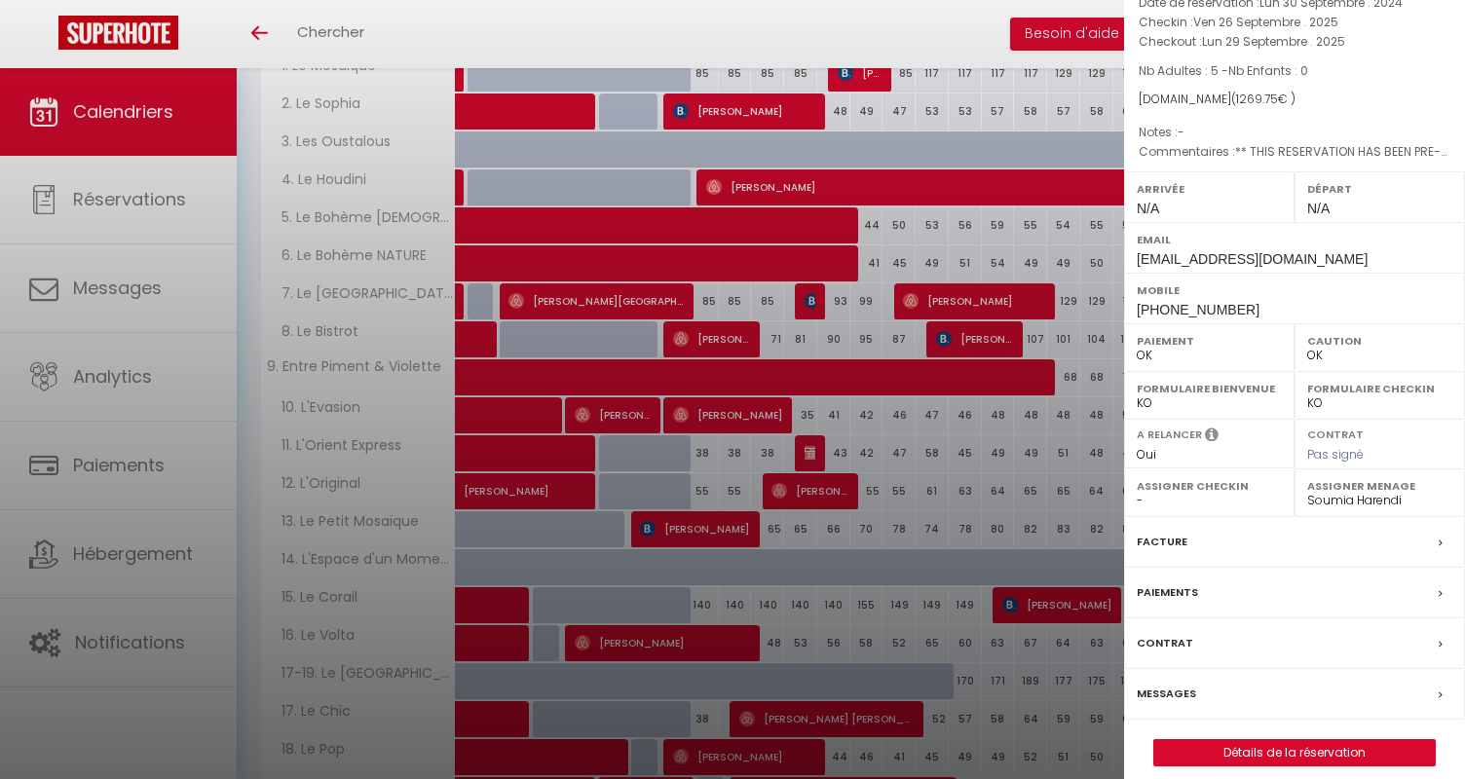
scroll to position [125, 0]
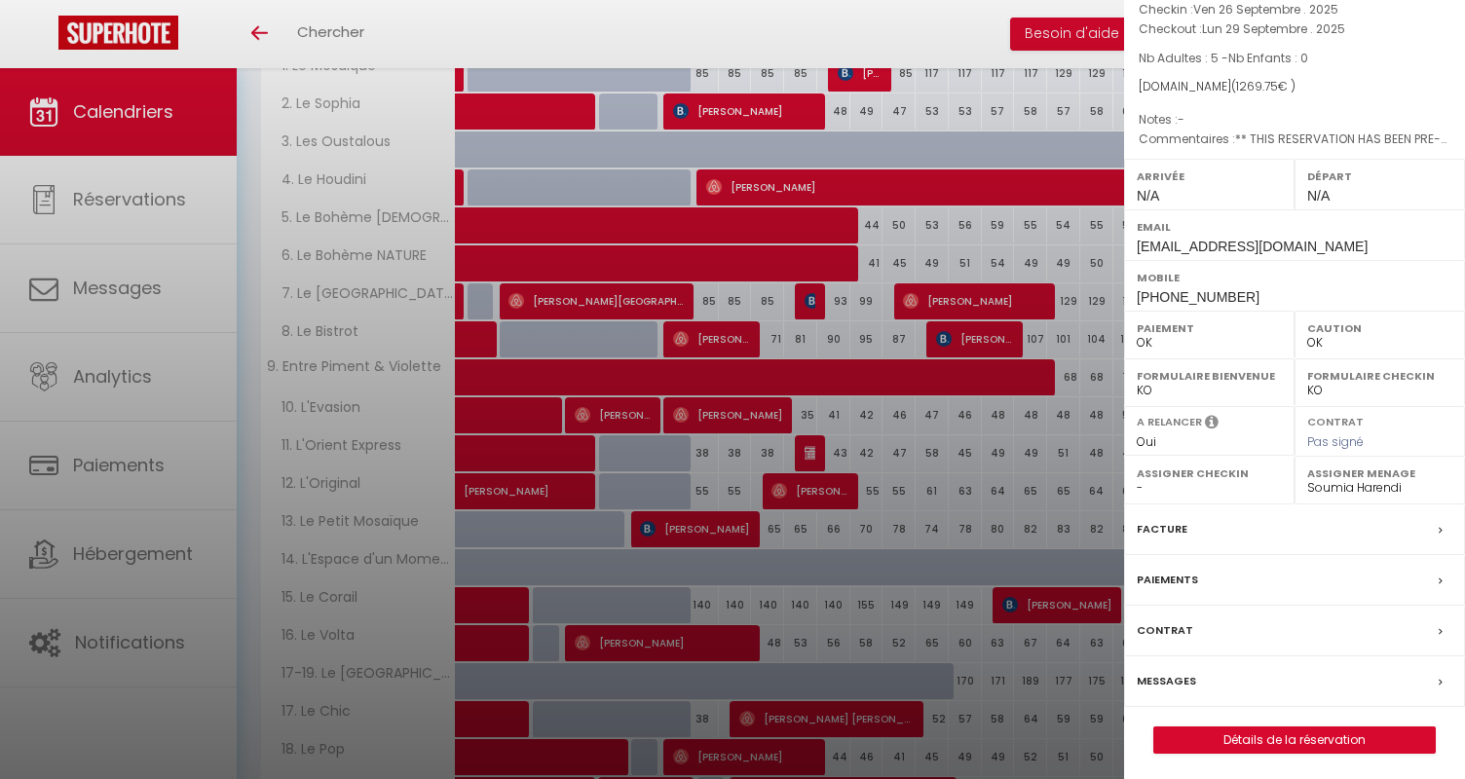
click at [1188, 680] on label "Messages" at bounding box center [1166, 681] width 59 height 20
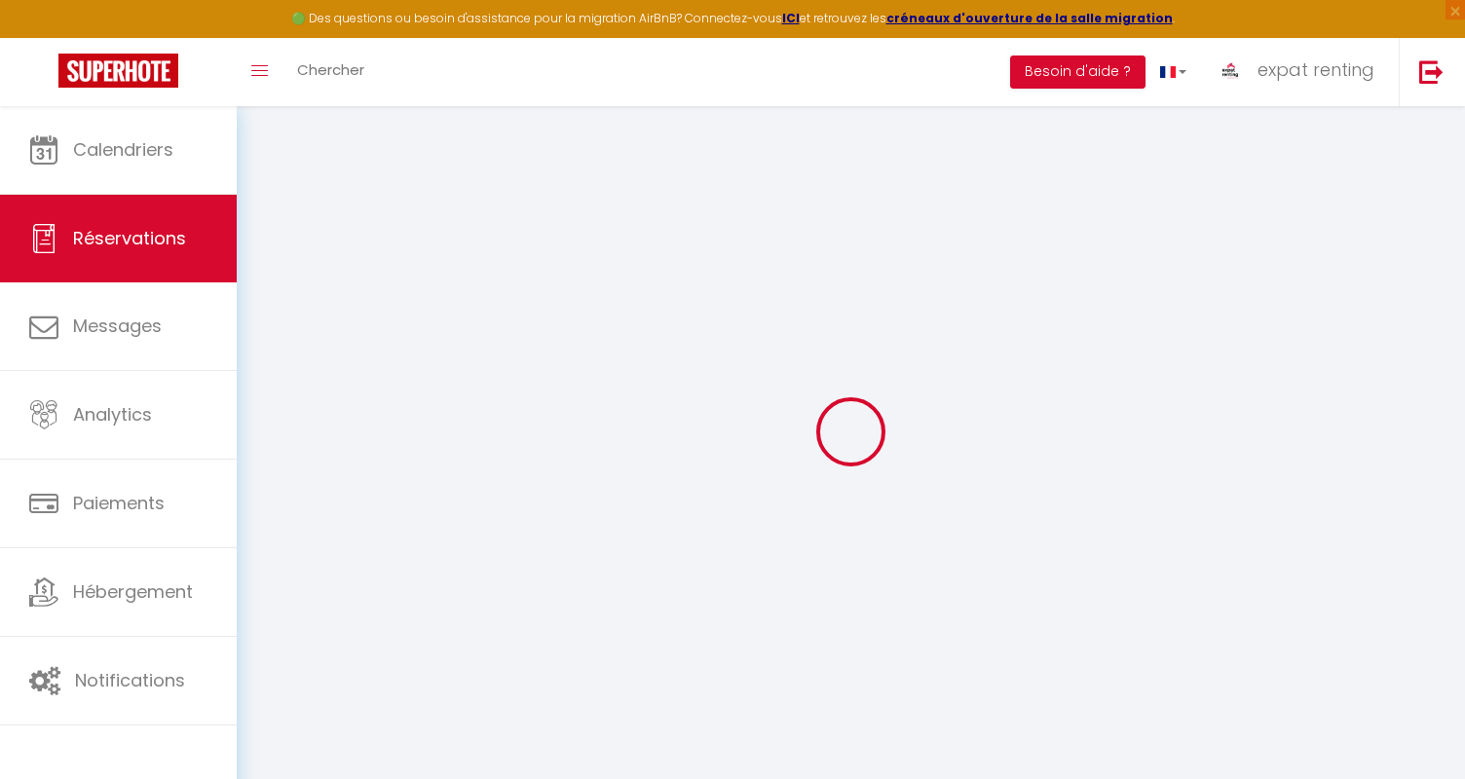
select select
checkbox input "false"
select index
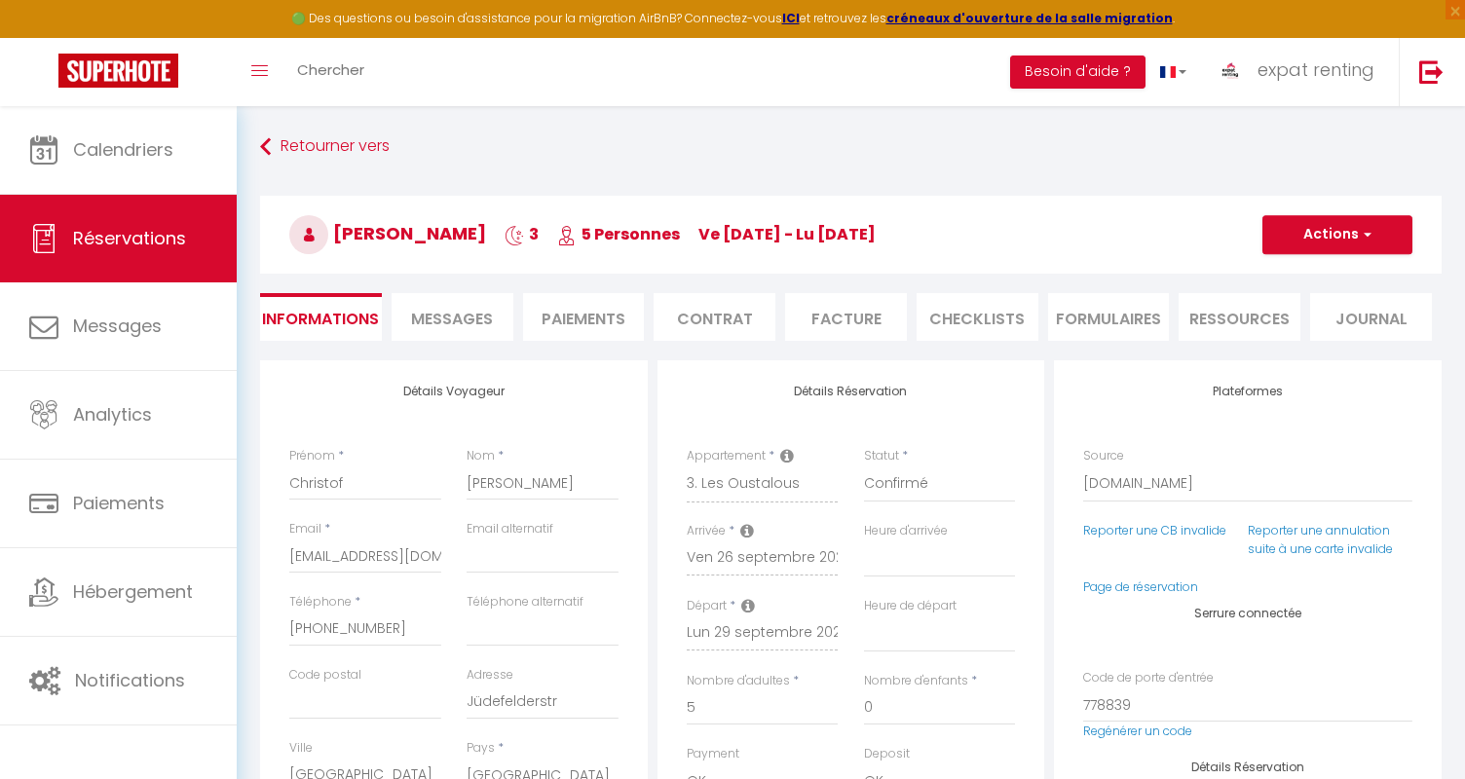
select select
checkbox input "false"
select index
type textarea "** THIS RESERVATION HAS BEEN PRE-PAID ** BOOKING NOTE : Payment charge is EUR 1…"
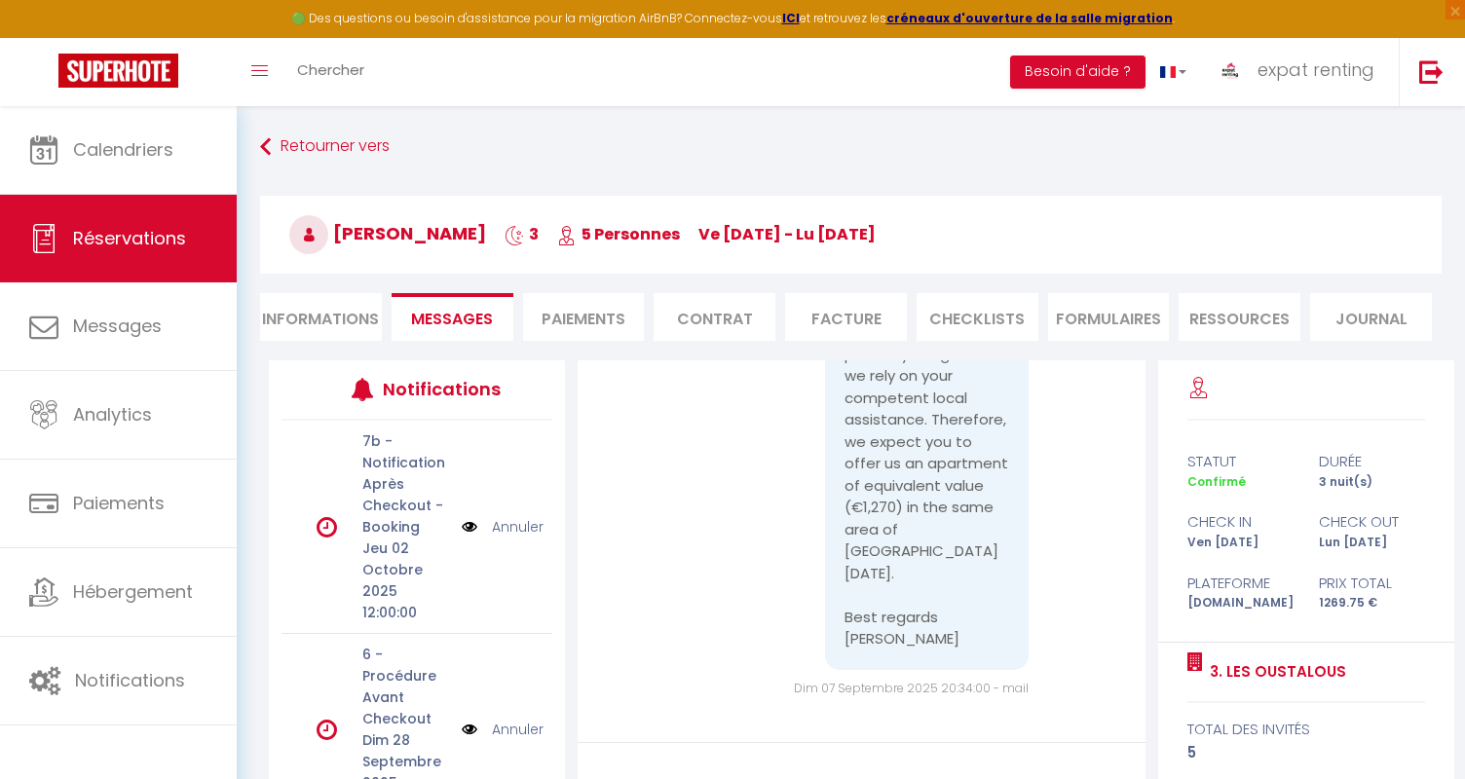
scroll to position [3740, 0]
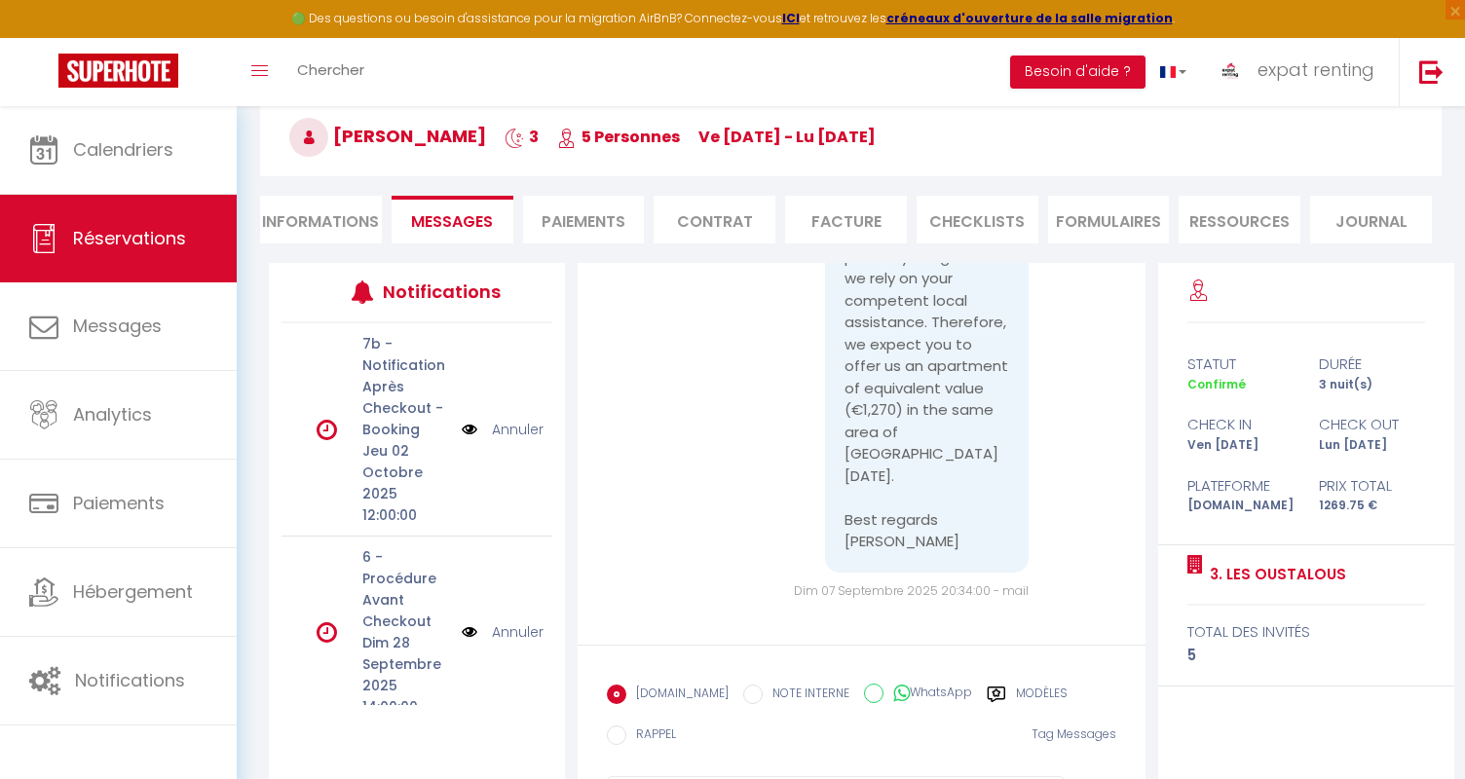
scroll to position [199, 0]
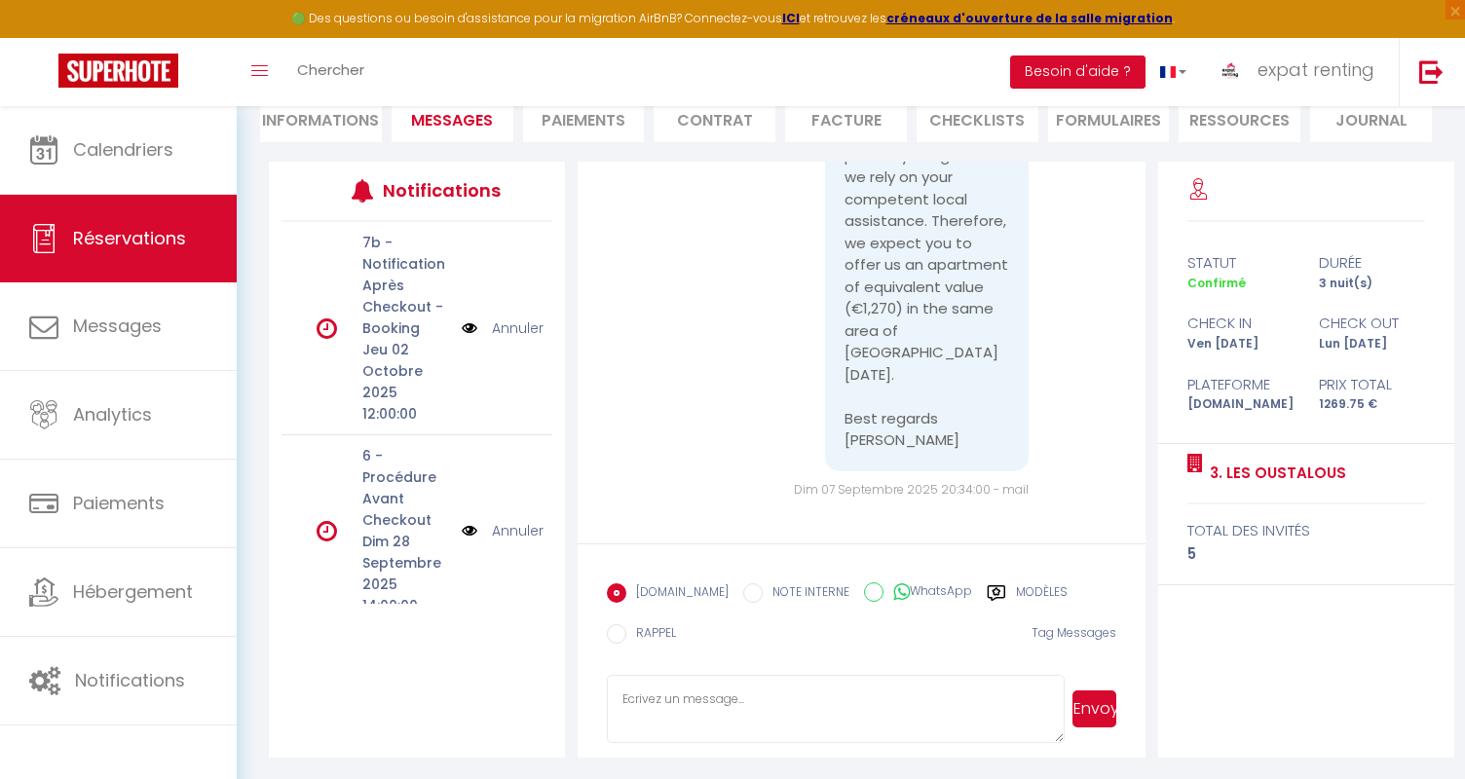
click at [674, 707] on textarea at bounding box center [836, 709] width 458 height 68
paste textarea "Lore ipsumdol Sita Consec, adipis Elit sed Doei Temporincid utl etdol, magn Ali…"
type textarea "Lore ipsumdol Sita Consec, adipis Elit sed Doei Temporincid utl etdol, magn Ali…"
click at [1092, 703] on button "Envoyer" at bounding box center [1094, 709] width 43 height 37
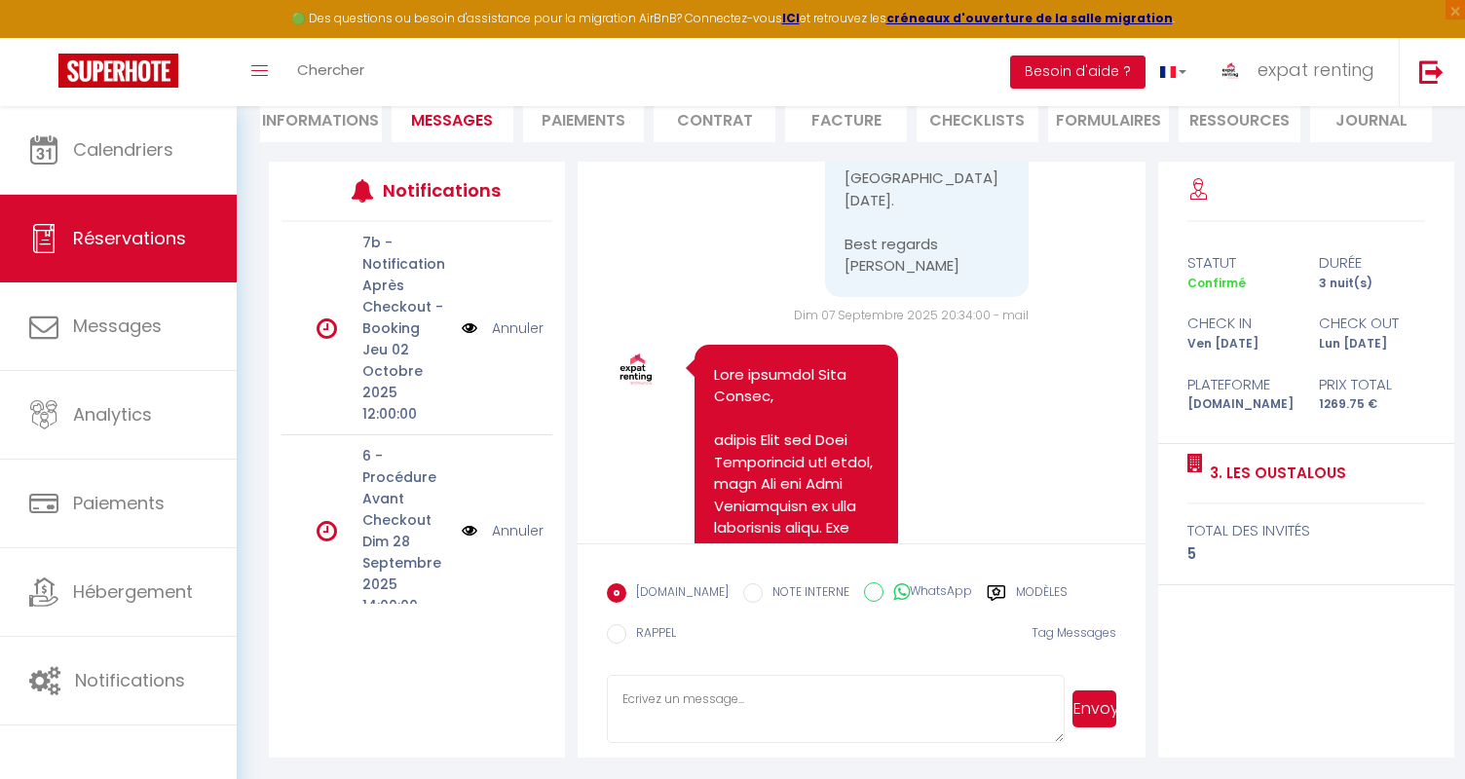
click at [242, 247] on div "Retourner vers [PERSON_NAME] 3 5 Personnes ve [DATE] - lu [DATE] Actions Enregi…" at bounding box center [851, 344] width 1228 height 874
click at [137, 420] on span "Analytics" at bounding box center [112, 414] width 79 height 24
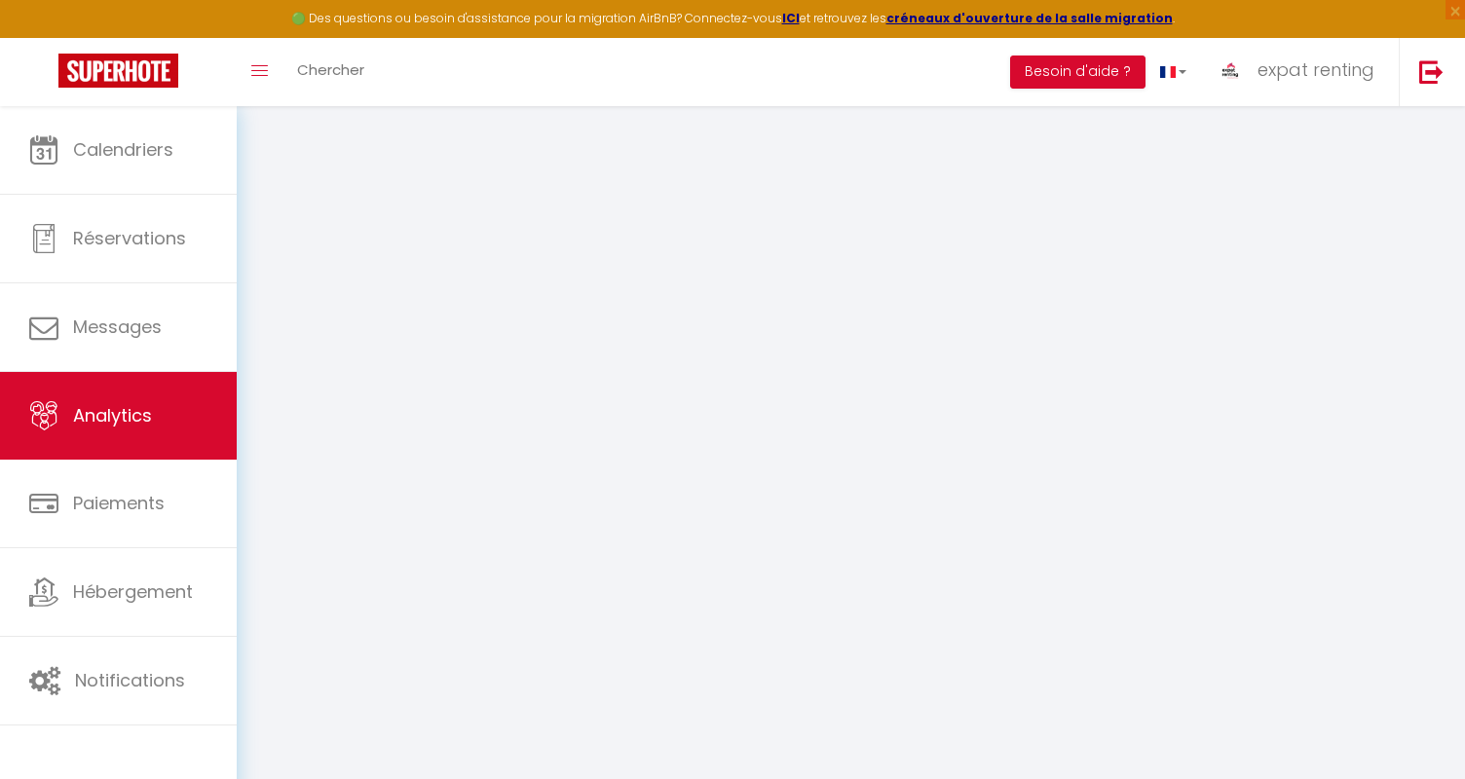
select select "2025"
select select "9"
